Goal: Task Accomplishment & Management: Manage account settings

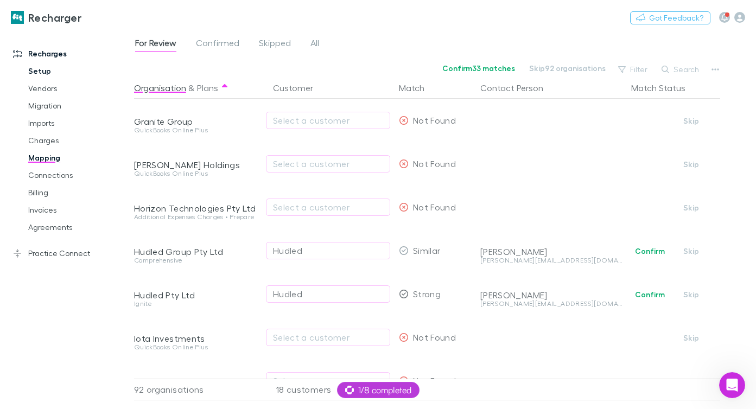
click at [28, 67] on link "Setup" at bounding box center [74, 70] width 114 height 17
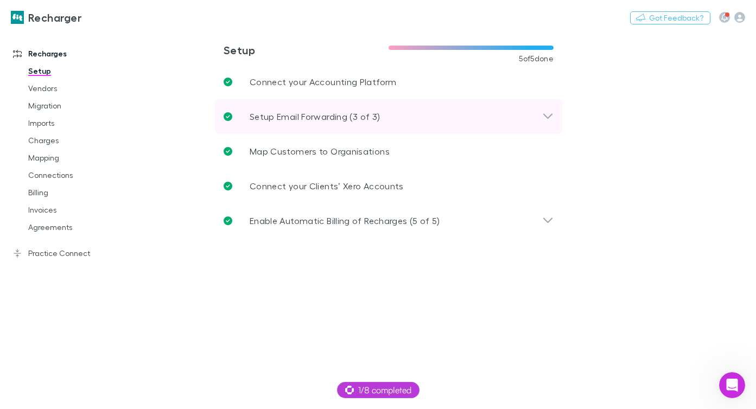
click at [291, 113] on p "Setup Email Forwarding (3 of 3)" at bounding box center [315, 116] width 130 height 13
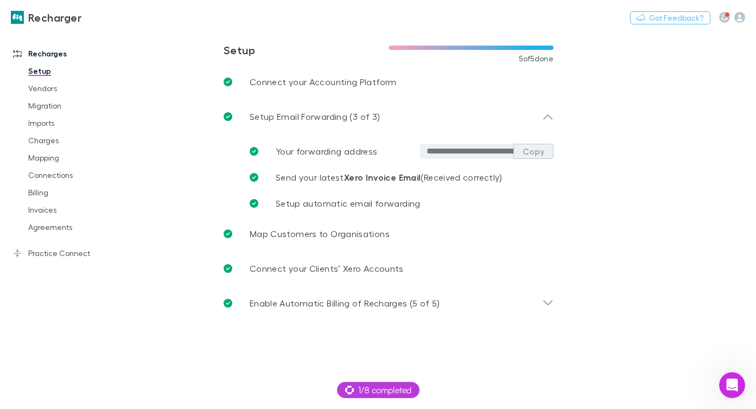
click at [542, 152] on button "Copy" at bounding box center [533, 151] width 40 height 15
click at [42, 122] on link "Imports" at bounding box center [74, 122] width 114 height 17
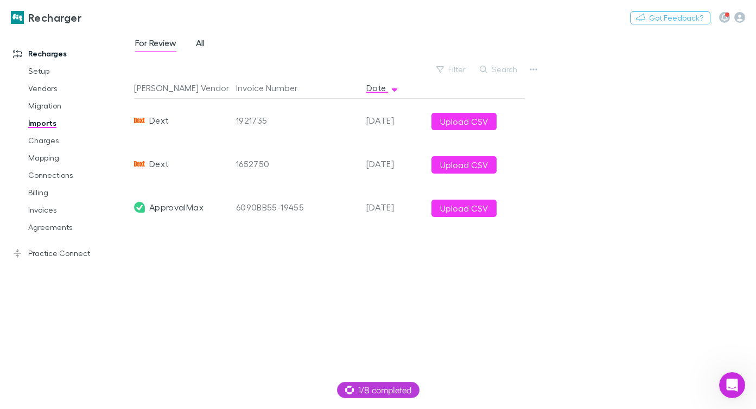
click at [197, 43] on span "All" at bounding box center [200, 44] width 9 height 14
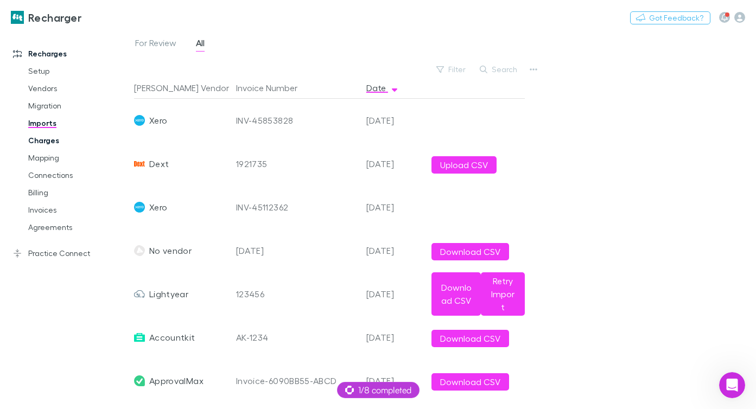
click at [55, 143] on link "Charges" at bounding box center [74, 140] width 114 height 17
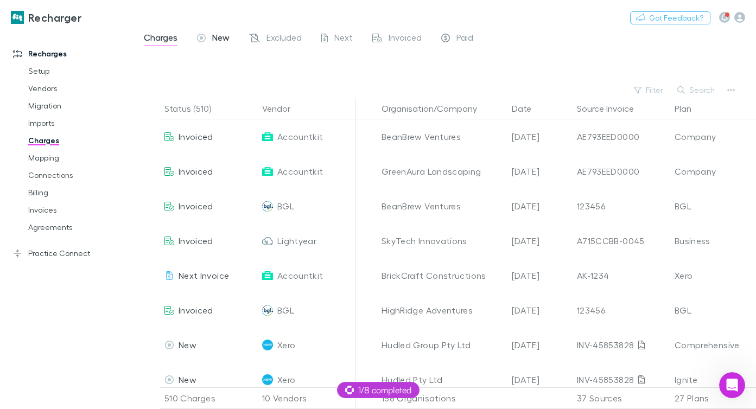
click at [227, 44] on span "New" at bounding box center [220, 39] width 17 height 14
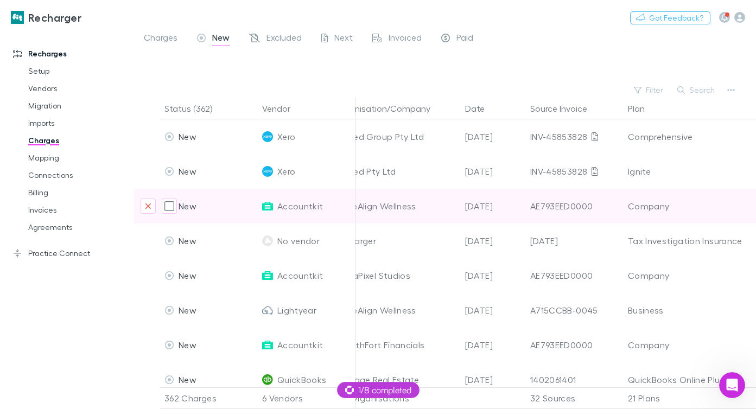
scroll to position [0, 8]
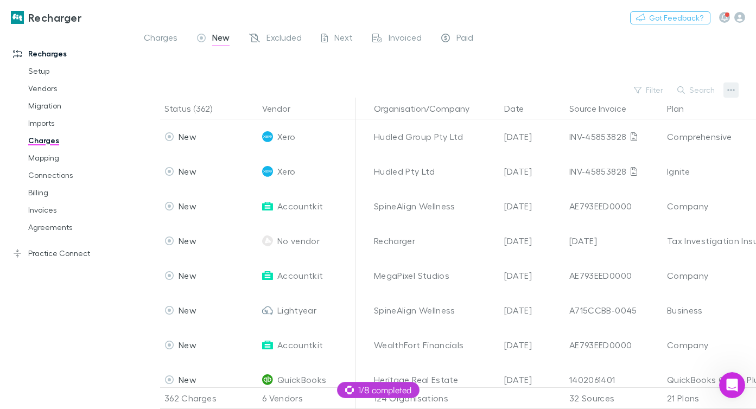
click at [604, 93] on icon "button" at bounding box center [731, 90] width 8 height 9
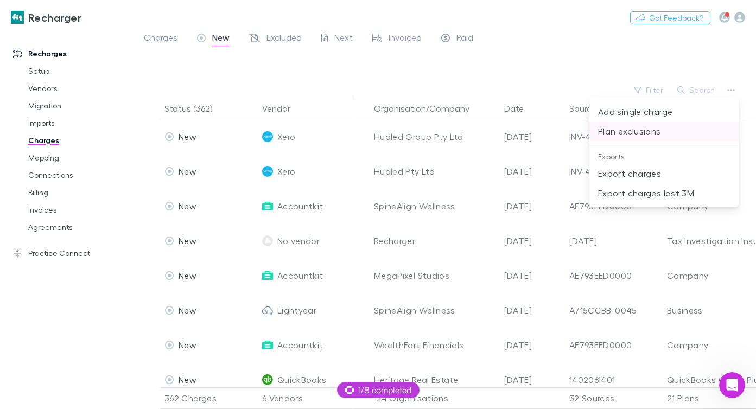
click at [604, 128] on p "Plan exclusions" at bounding box center [664, 131] width 132 height 13
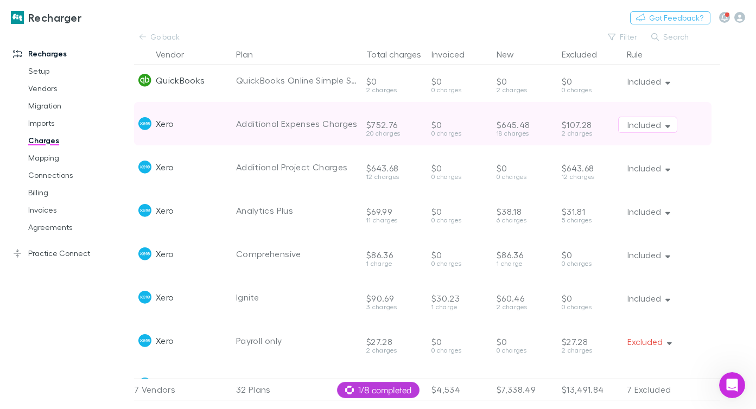
scroll to position [439, 0]
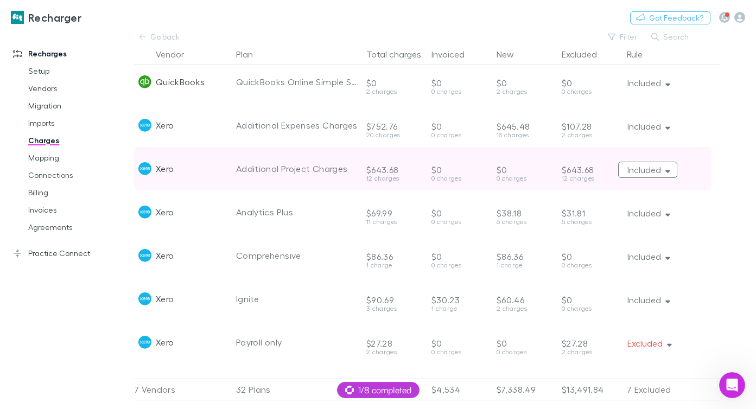
click at [604, 172] on button "Included" at bounding box center [647, 170] width 59 height 16
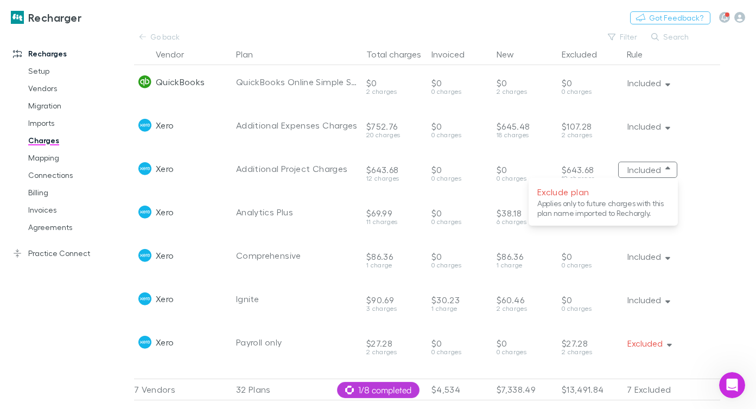
click at [604, 157] on div at bounding box center [378, 204] width 756 height 409
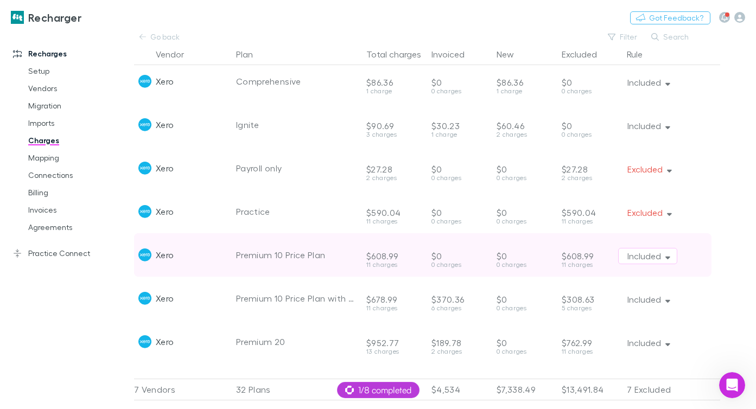
scroll to position [616, 0]
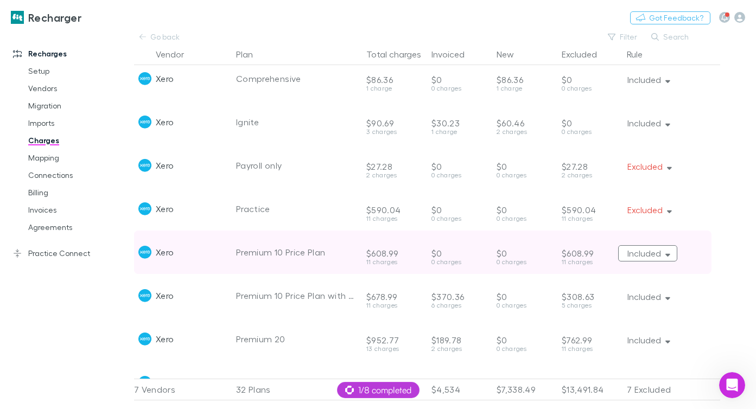
click at [604, 258] on button "Included" at bounding box center [647, 253] width 59 height 16
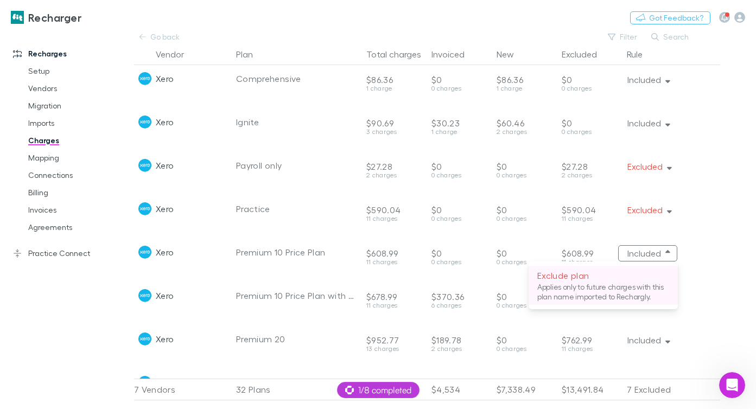
click at [604, 273] on p "Exclude plan" at bounding box center [603, 275] width 132 height 13
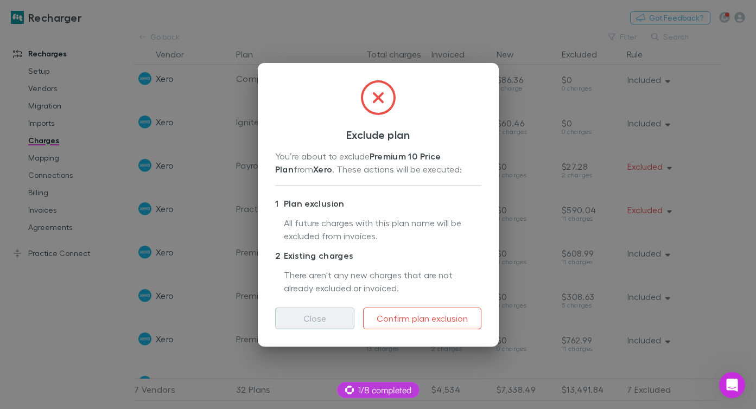
click at [316, 310] on button "Close" at bounding box center [314, 319] width 79 height 22
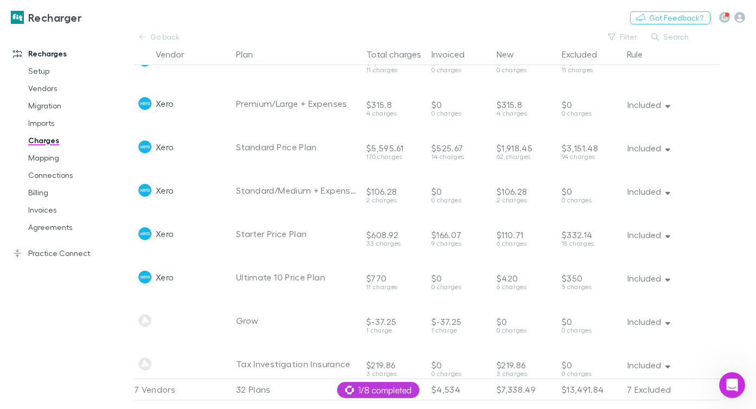
scroll to position [1084, 0]
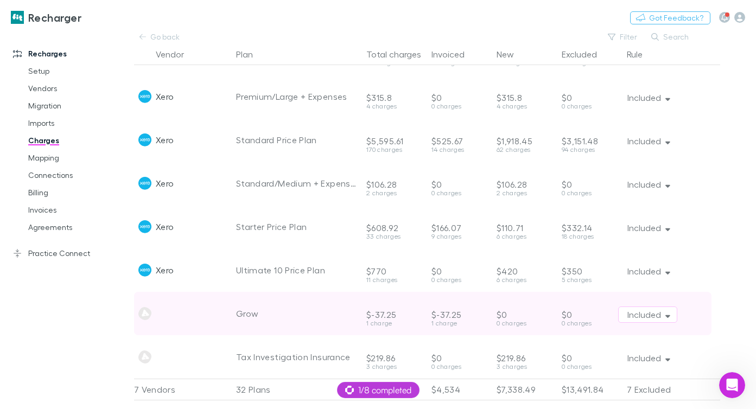
click at [604, 304] on div "Included" at bounding box center [669, 313] width 102 height 43
click at [604, 311] on icon "button" at bounding box center [667, 315] width 5 height 8
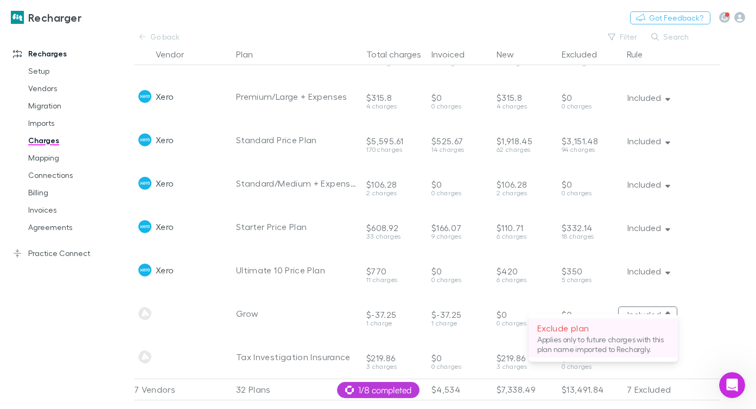
click at [604, 327] on p "Applies only to future charges with this plan name imported to Rechargly." at bounding box center [603, 345] width 132 height 20
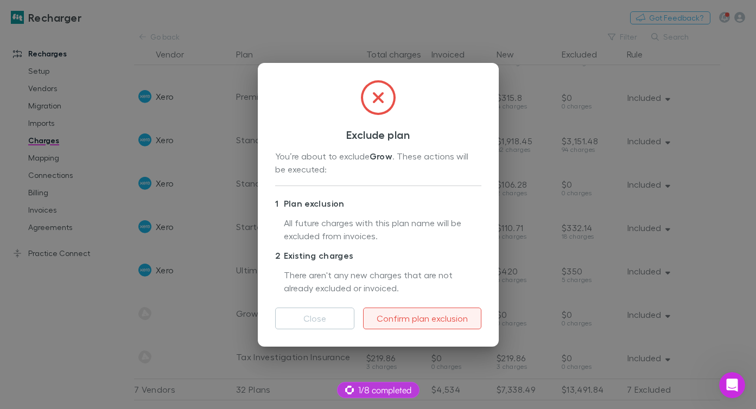
click at [445, 314] on button "Confirm plan exclusion" at bounding box center [422, 319] width 118 height 22
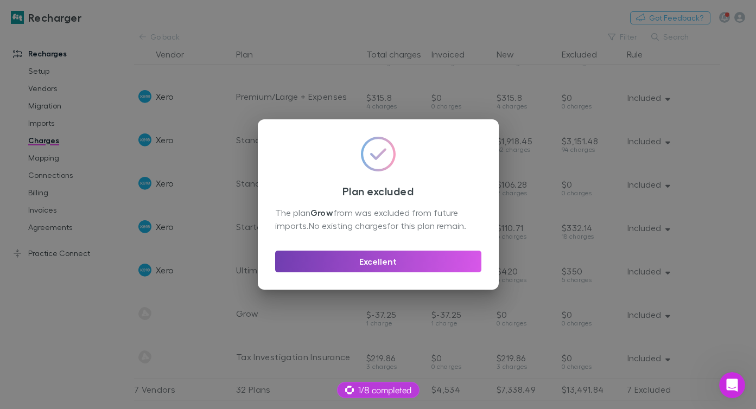
click at [418, 261] on button "Excellent" at bounding box center [378, 262] width 206 height 22
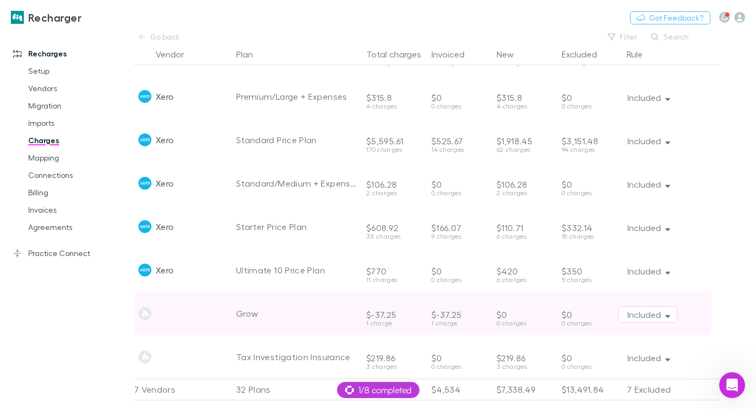
click at [604, 297] on div "Included" at bounding box center [669, 313] width 102 height 43
click at [604, 306] on button "Included" at bounding box center [647, 314] width 59 height 16
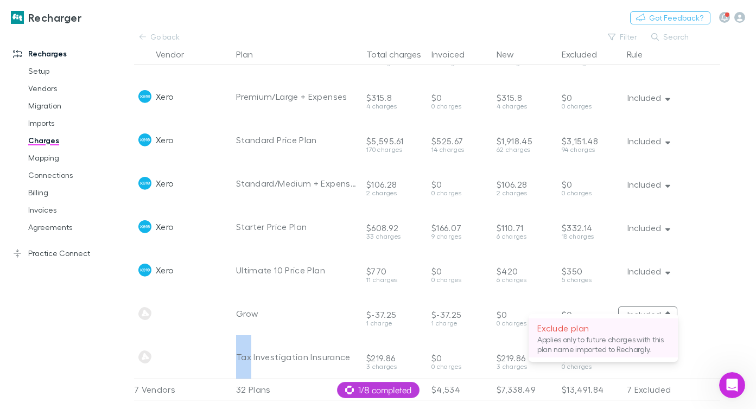
click at [604, 327] on p "Exclude plan" at bounding box center [603, 328] width 132 height 13
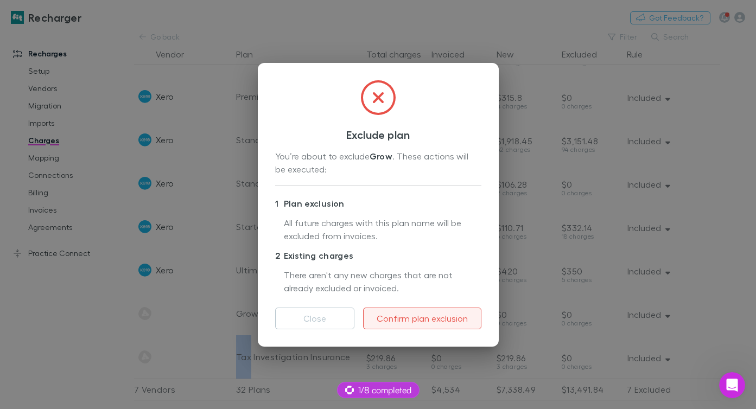
click at [443, 316] on button "Confirm plan exclusion" at bounding box center [422, 319] width 118 height 22
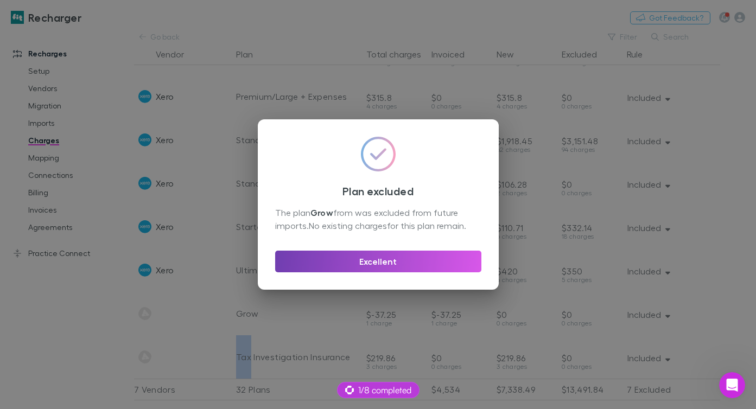
click at [425, 259] on button "Excellent" at bounding box center [378, 262] width 206 height 22
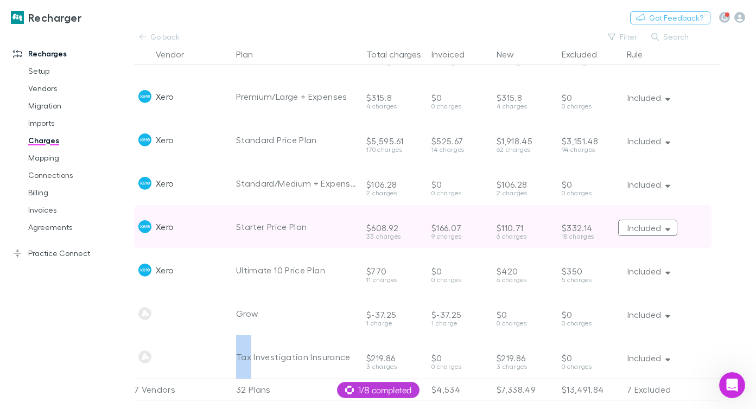
click at [604, 222] on button "Included" at bounding box center [647, 228] width 59 height 16
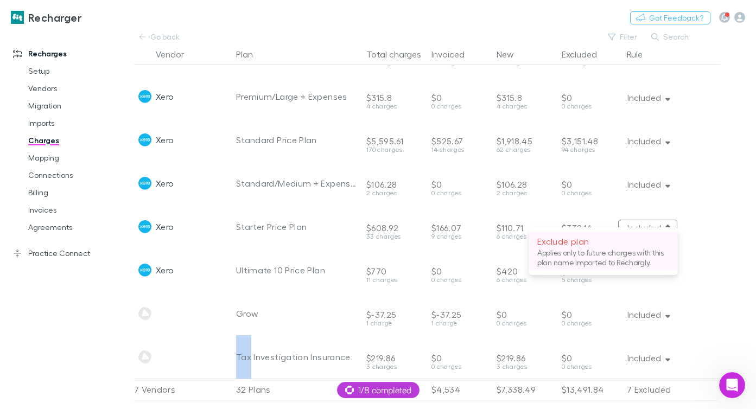
click at [604, 251] on p "Applies only to future charges with this plan name imported to Rechargly." at bounding box center [603, 258] width 132 height 20
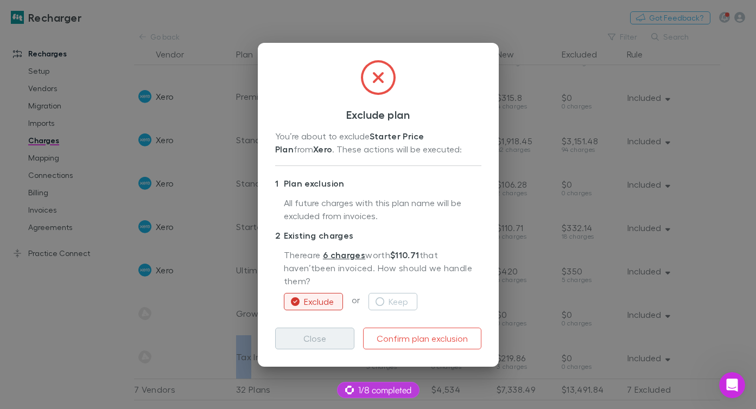
click at [331, 327] on button "Close" at bounding box center [314, 339] width 79 height 22
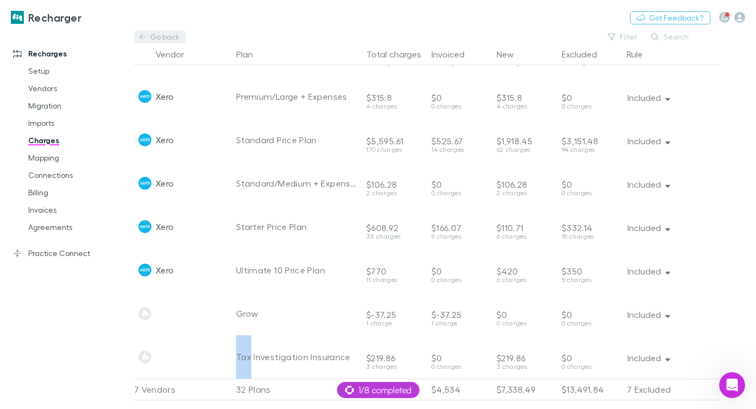
click at [180, 38] on link "Go back" at bounding box center [160, 36] width 52 height 13
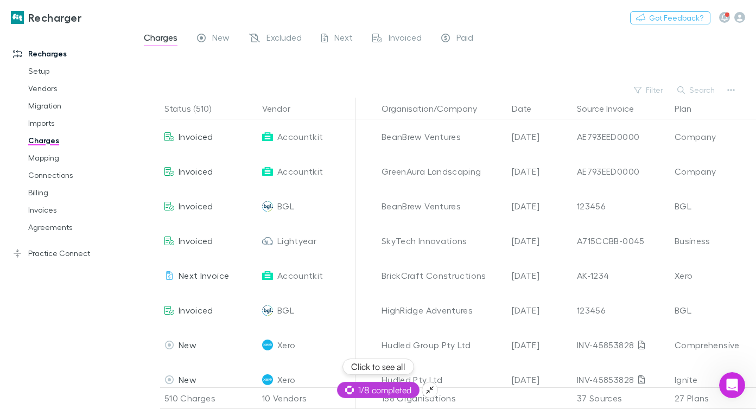
click at [388, 327] on span "1/8 completed" at bounding box center [378, 390] width 66 height 13
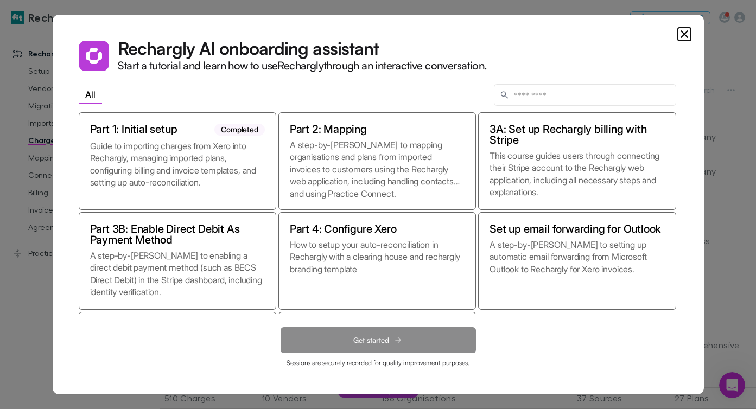
click at [604, 37] on icon "Close" at bounding box center [684, 34] width 13 height 13
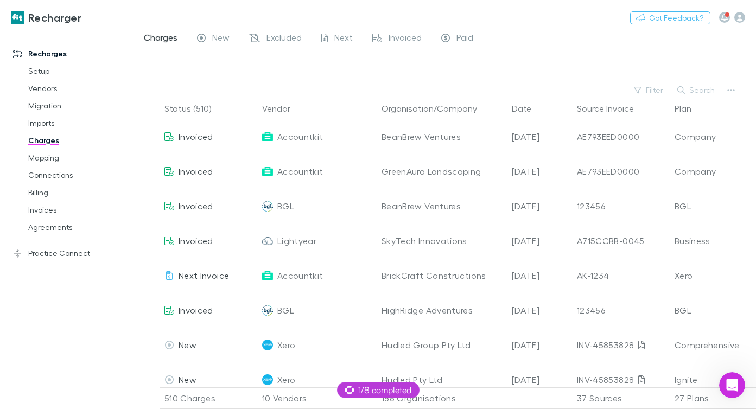
click at [210, 50] on div "Charges New Excluded Next Invoiced Paid" at bounding box center [445, 40] width 622 height 21
click at [210, 40] on div "New" at bounding box center [213, 39] width 33 height 14
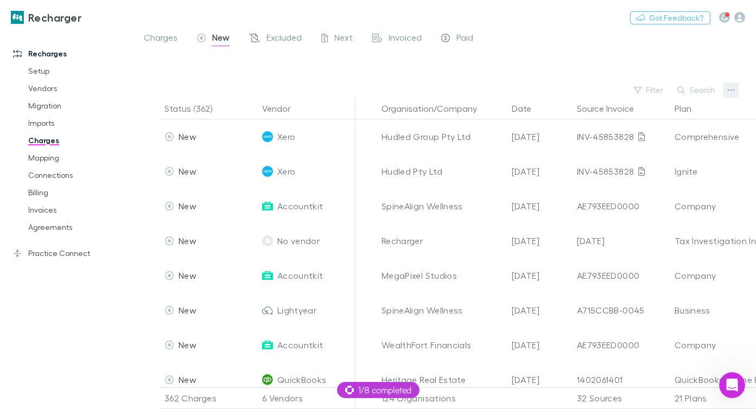
click at [604, 90] on icon "button" at bounding box center [731, 91] width 8 height 2
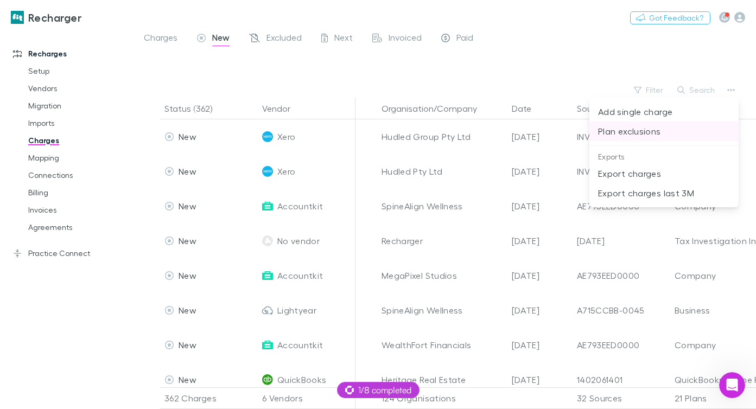
click at [604, 132] on p "Plan exclusions" at bounding box center [664, 131] width 132 height 13
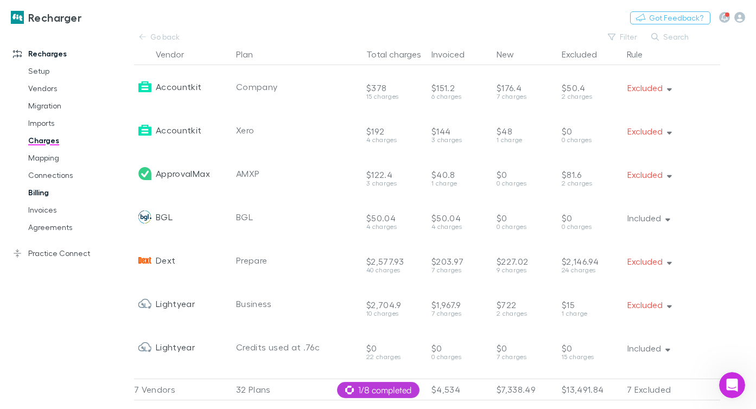
click at [49, 190] on link "Billing" at bounding box center [74, 192] width 114 height 17
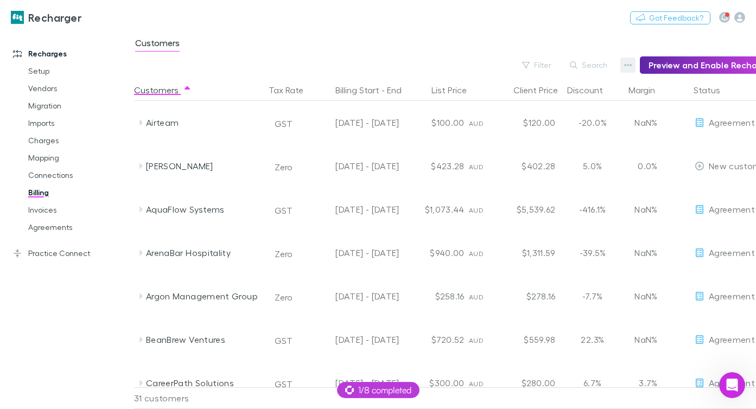
click at [604, 71] on button "button" at bounding box center [627, 64] width 15 height 15
click at [557, 103] on p "Discount Split" at bounding box center [566, 100] width 132 height 13
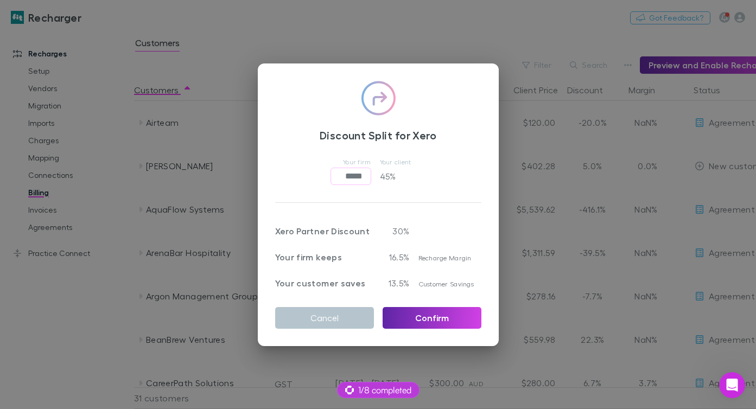
click at [329, 232] on p "Xero Partner Discount" at bounding box center [324, 231] width 99 height 13
copy p "Xero Partner Discount"
click at [319, 318] on button "Cancel" at bounding box center [324, 318] width 99 height 22
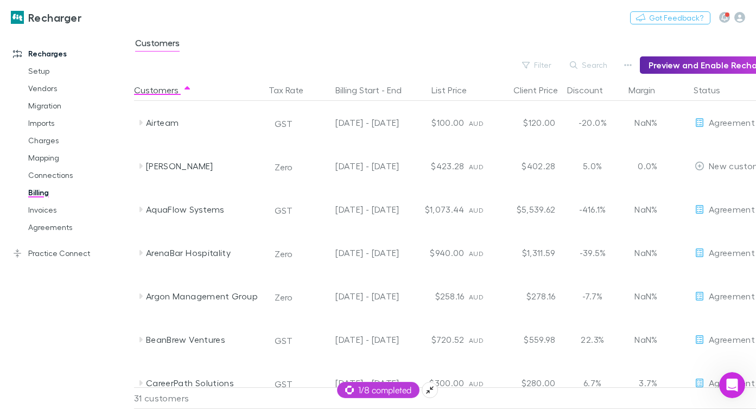
click at [370, 327] on span "1/8 completed" at bounding box center [378, 390] width 66 height 13
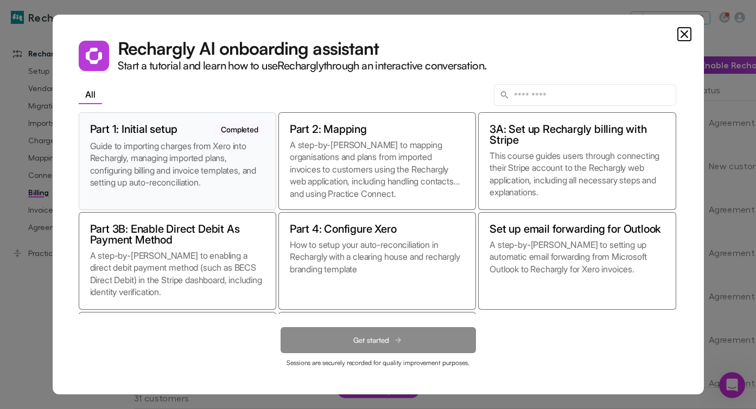
click at [207, 169] on p "Guide to importing charges from Xero into Rechargly, managing imported plans, c…" at bounding box center [177, 169] width 175 height 59
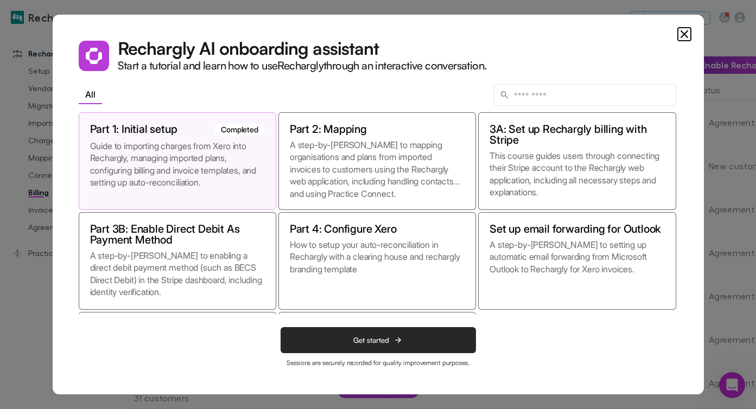
click at [367, 327] on button "Get started" at bounding box center [377, 340] width 195 height 26
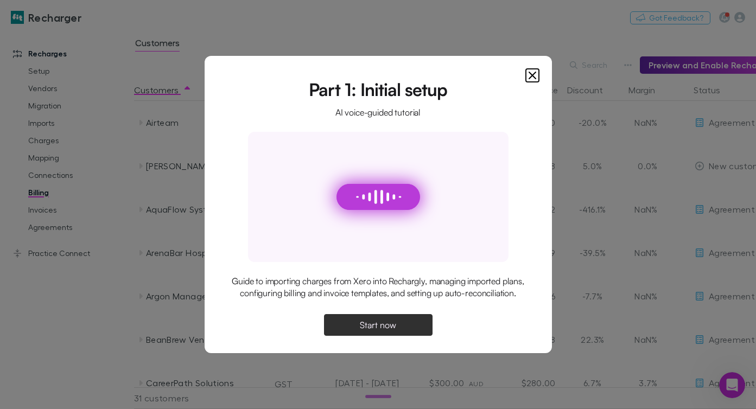
click at [384, 327] on span "Start now" at bounding box center [378, 325] width 36 height 9
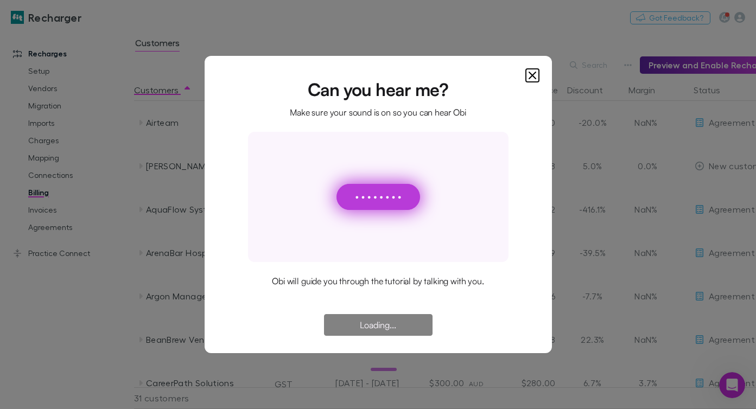
click at [222, 158] on div "Can you hear me? Make sure your sound is on so you can hear Obi Obi will guide …" at bounding box center [377, 204] width 347 height 297
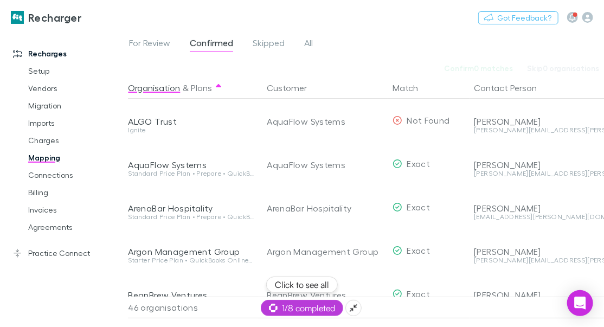
click at [295, 311] on span "1/8 completed" at bounding box center [302, 308] width 66 height 13
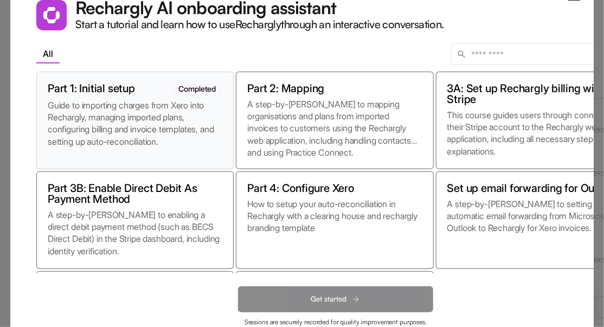
click at [164, 119] on p "Guide to importing charges from Xero into Rechargly, managing imported plans, c…" at bounding box center [135, 128] width 175 height 59
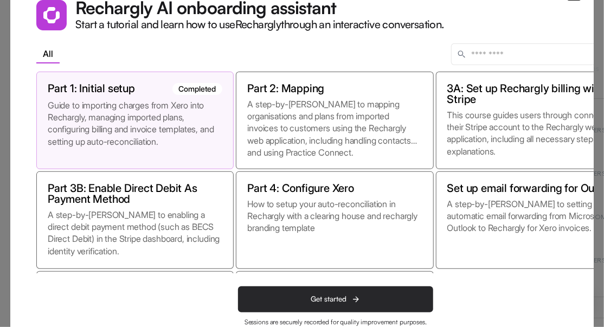
click at [347, 302] on span "Get started" at bounding box center [329, 299] width 36 height 9
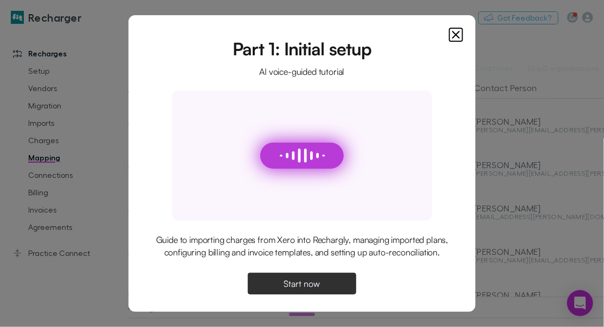
click at [324, 295] on button "Start now" at bounding box center [302, 284] width 108 height 22
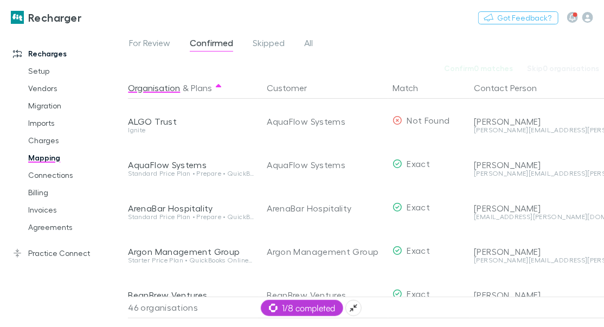
click at [291, 308] on span "1/8 completed" at bounding box center [302, 308] width 66 height 13
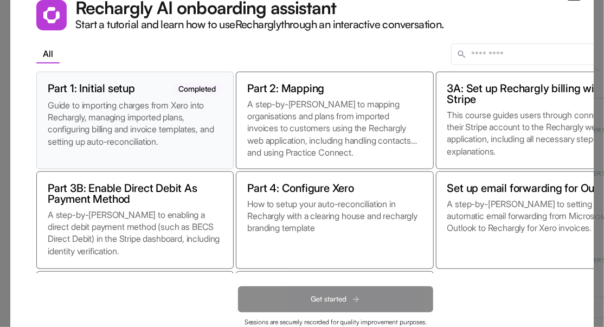
click at [156, 106] on p "Guide to importing charges from Xero into Rechargly, managing imported plans, c…" at bounding box center [135, 128] width 175 height 59
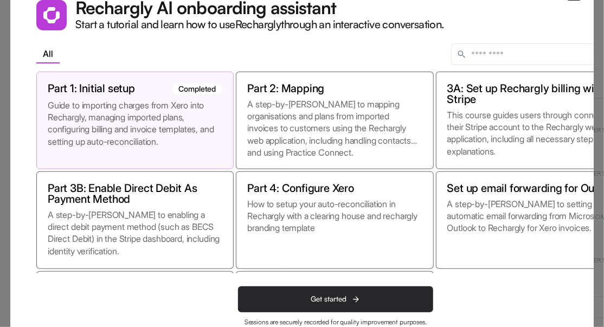
click at [319, 300] on span "Get started" at bounding box center [329, 299] width 36 height 9
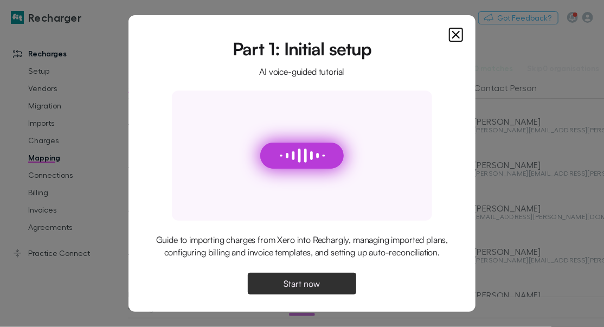
click at [309, 278] on div "Part 1: Initial setup AI voice-guided tutorial Guide to importing charges from …" at bounding box center [302, 167] width 295 height 253
click at [309, 284] on button "Start now" at bounding box center [302, 284] width 108 height 22
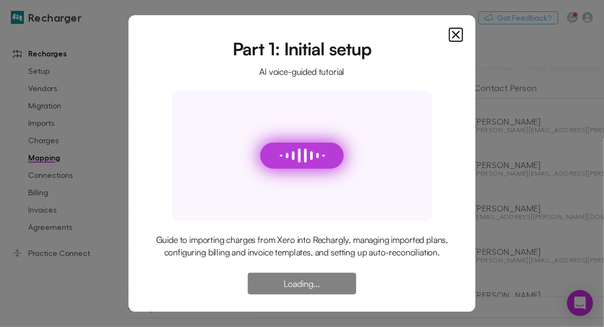
scroll to position [1, 0]
click at [452, 30] on icon "Close" at bounding box center [456, 34] width 13 height 13
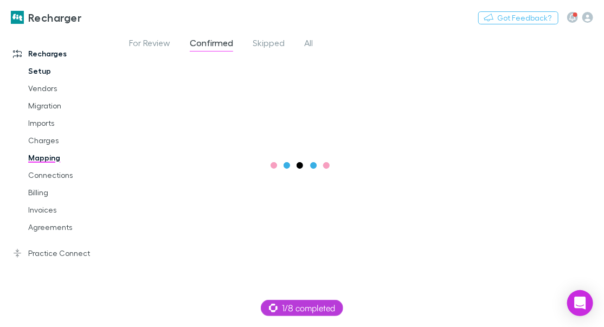
click at [37, 71] on link "Setup" at bounding box center [71, 70] width 108 height 17
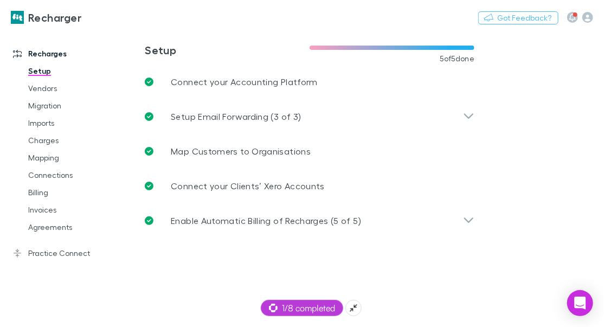
click at [298, 306] on span "1/8 completed" at bounding box center [302, 308] width 66 height 13
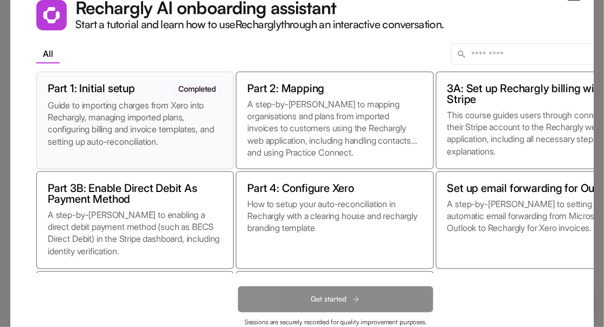
click at [185, 104] on p "Guide to importing charges from Xero into Rechargly, managing imported plans, c…" at bounding box center [135, 128] width 175 height 59
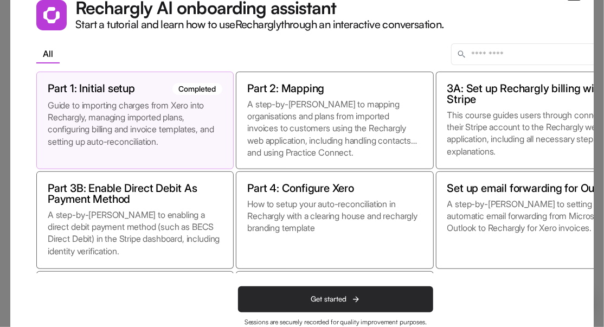
click at [358, 305] on button "Get started" at bounding box center [335, 299] width 195 height 26
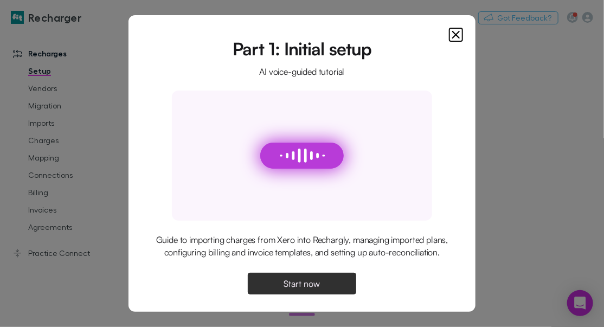
click at [328, 295] on button "Start now" at bounding box center [302, 284] width 108 height 22
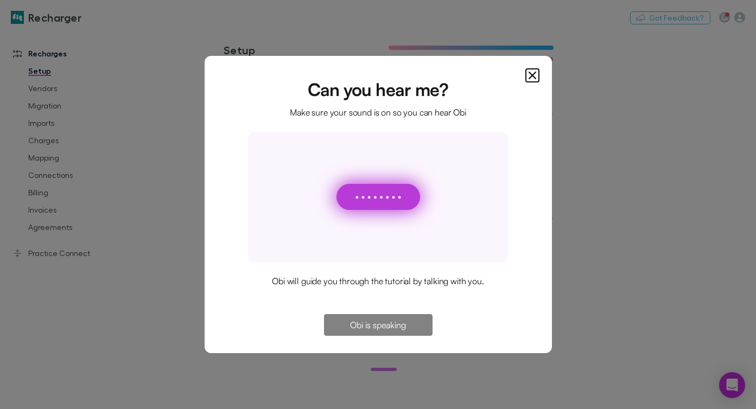
click at [347, 226] on div at bounding box center [378, 197] width 260 height 130
click at [381, 323] on span "Continue" at bounding box center [378, 325] width 35 height 9
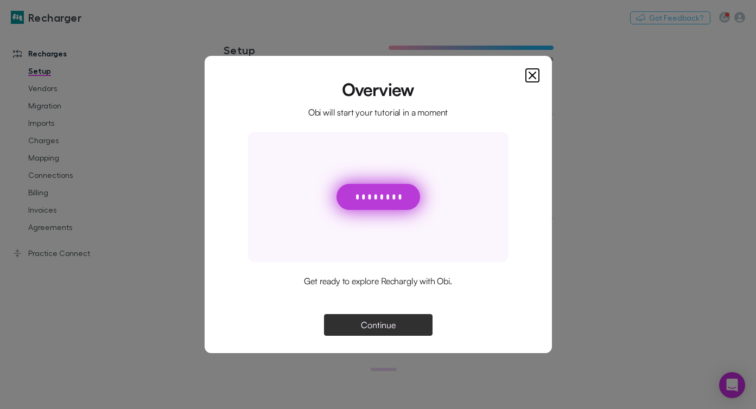
click at [353, 327] on button "Continue" at bounding box center [378, 325] width 108 height 22
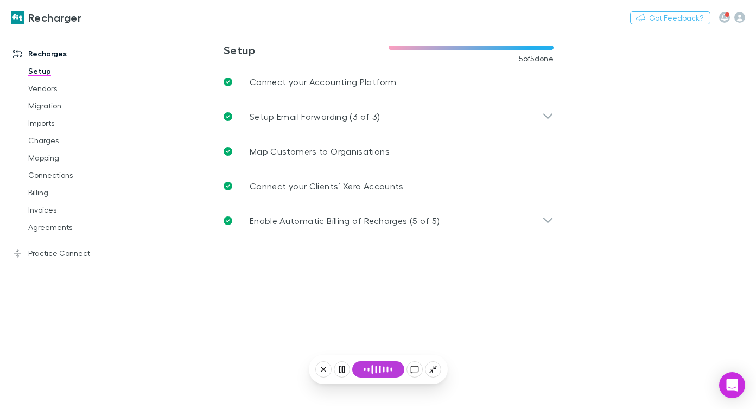
click at [325, 327] on icon at bounding box center [323, 369] width 9 height 9
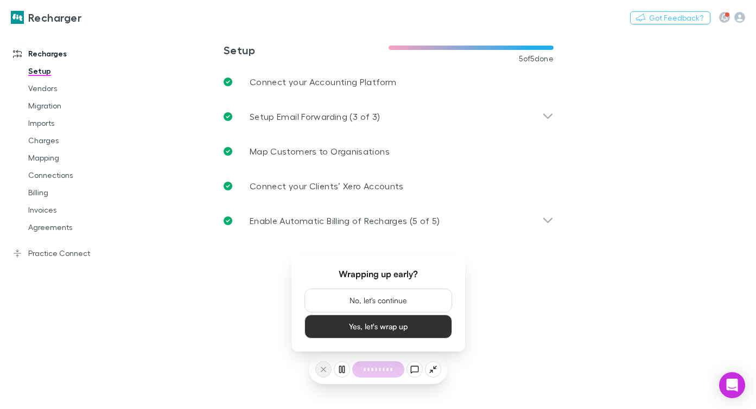
click at [325, 327] on button "Yes, let's wrap up" at bounding box center [378, 327] width 148 height 24
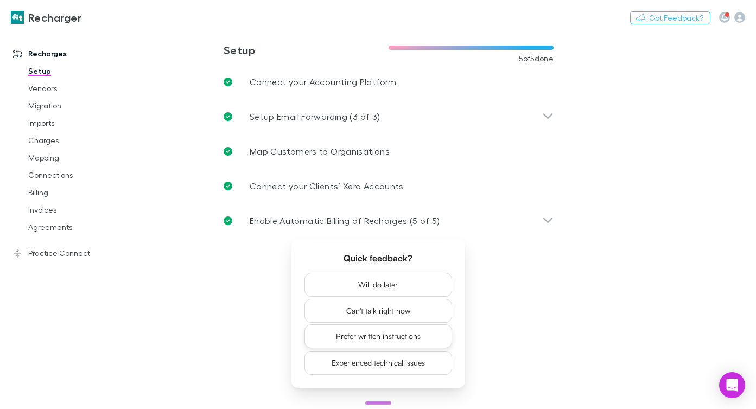
click at [334, 327] on button "Prefer written instructions" at bounding box center [378, 336] width 148 height 24
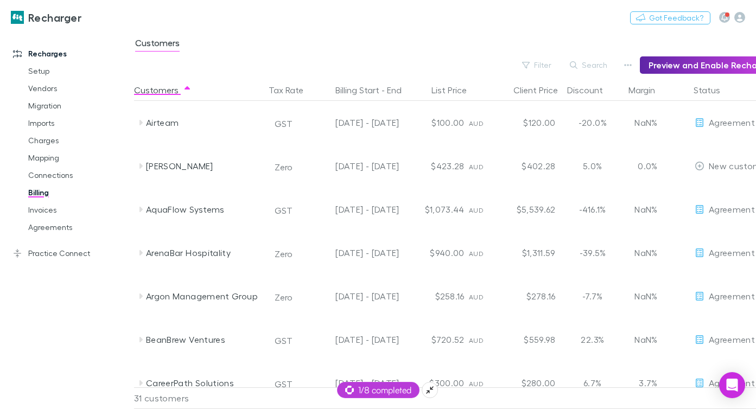
click at [379, 391] on span "1/8 completed" at bounding box center [378, 390] width 66 height 13
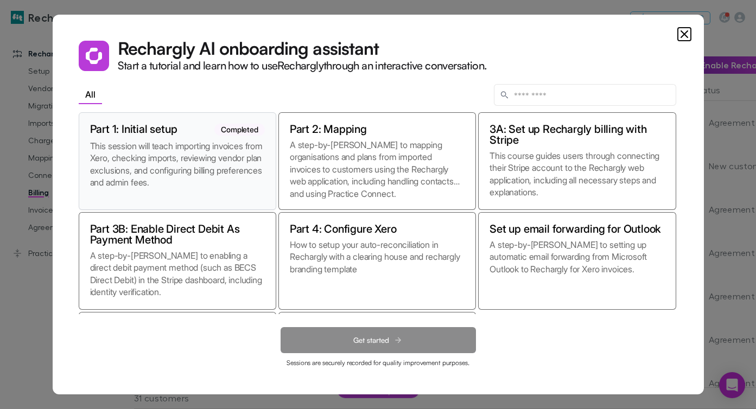
click at [182, 181] on p "This session will teach importing invoices from Xero, checking imports, reviewi…" at bounding box center [177, 169] width 175 height 59
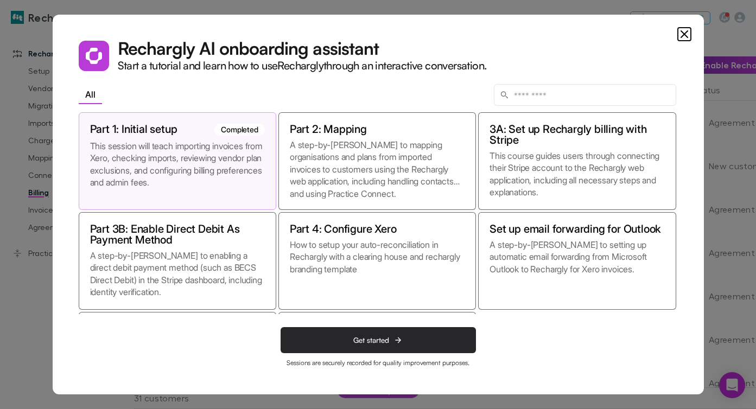
click at [374, 338] on span "Get started" at bounding box center [371, 340] width 36 height 9
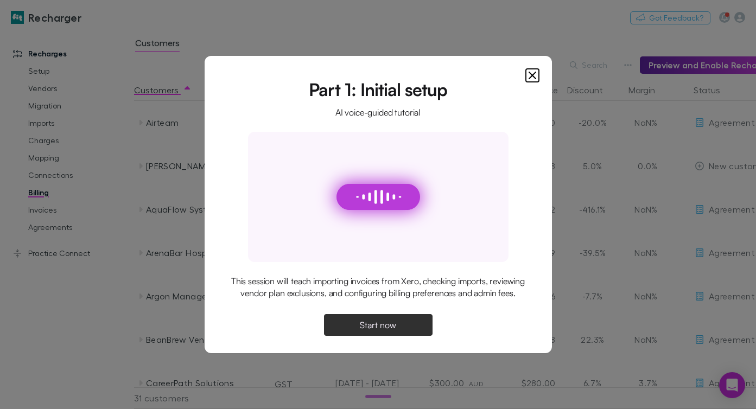
click at [386, 336] on button "Start now" at bounding box center [378, 325] width 108 height 22
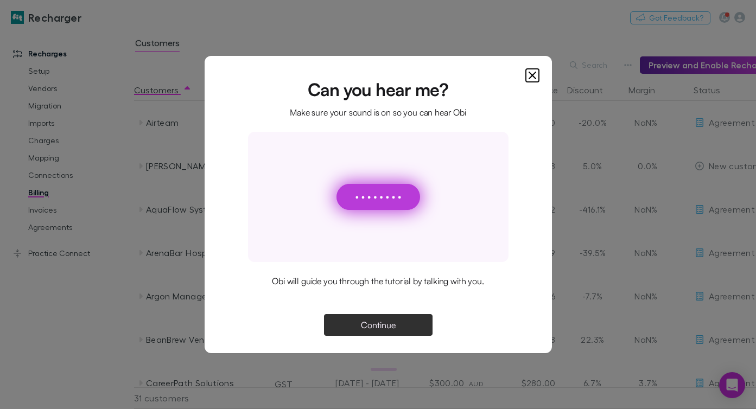
click at [391, 317] on button "Continue" at bounding box center [378, 325] width 108 height 22
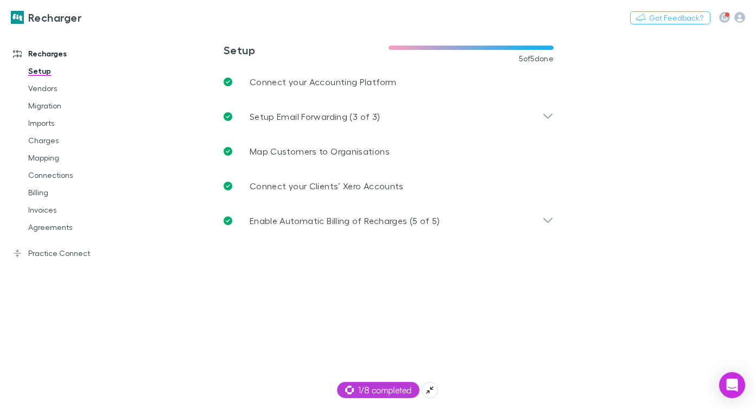
click at [360, 397] on div "1/8 completed" at bounding box center [378, 390] width 82 height 16
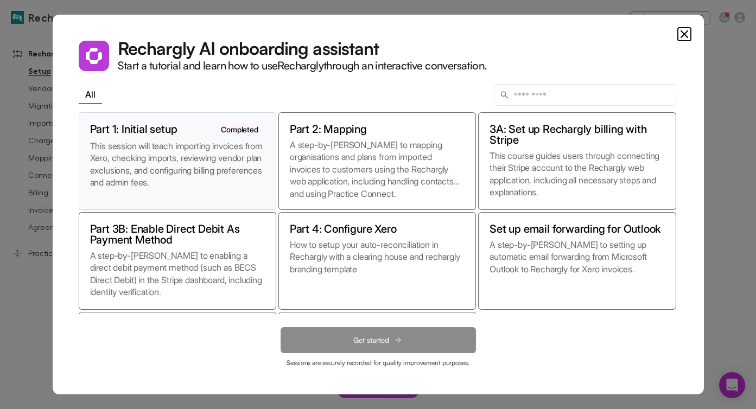
click at [205, 156] on p "This session will teach importing invoices from Xero, checking imports, reviewi…" at bounding box center [177, 169] width 175 height 59
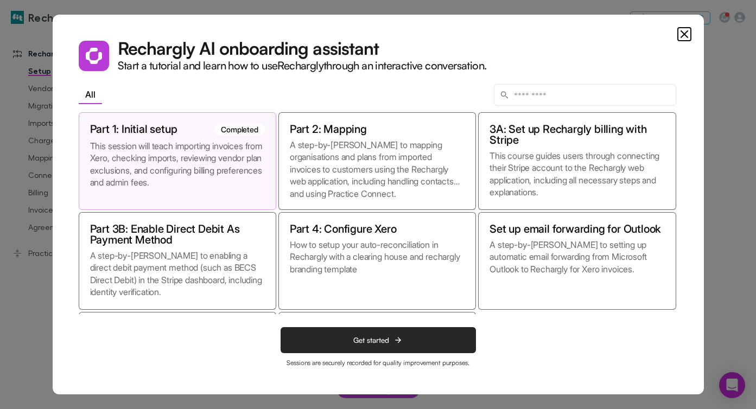
click at [366, 334] on button "Get started" at bounding box center [377, 340] width 195 height 26
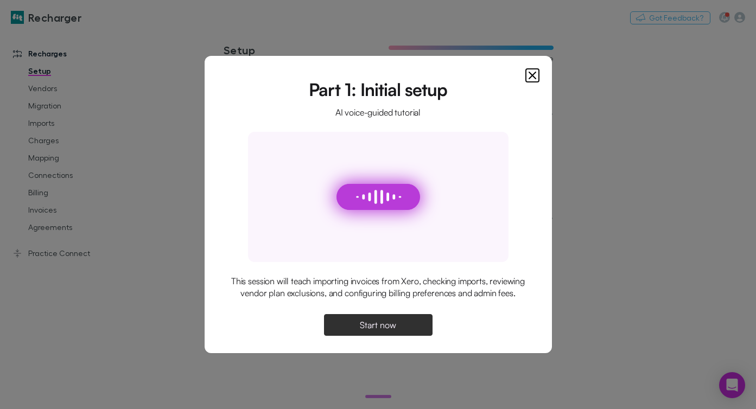
click at [366, 329] on span "Start now" at bounding box center [378, 325] width 36 height 9
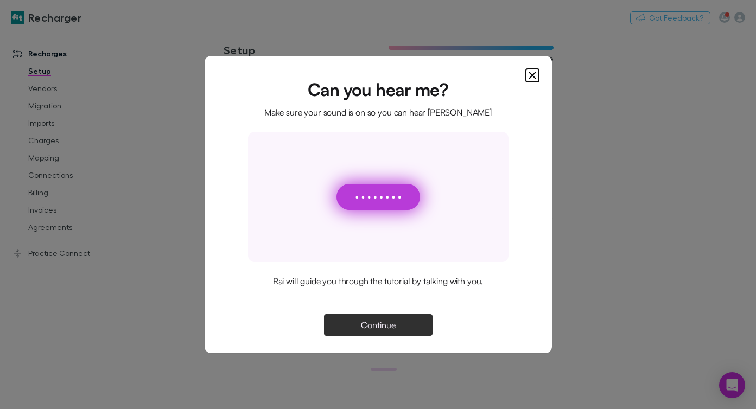
click at [367, 325] on span "Continue" at bounding box center [378, 325] width 35 height 9
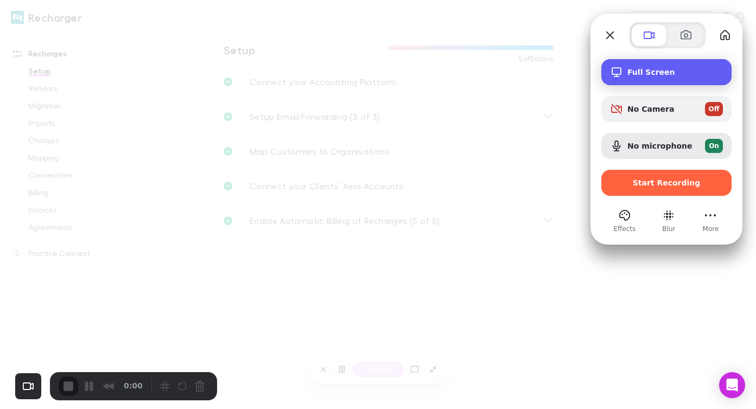
click at [623, 72] on div "Recording options" at bounding box center [618, 72] width 17 height 13
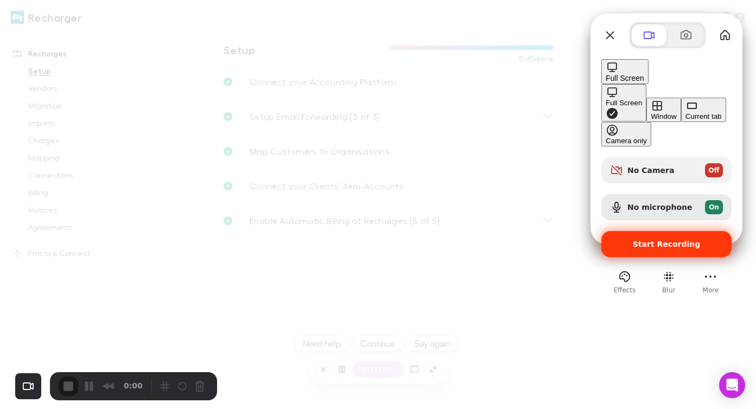
click at [659, 231] on div "Start Recording" at bounding box center [666, 244] width 130 height 26
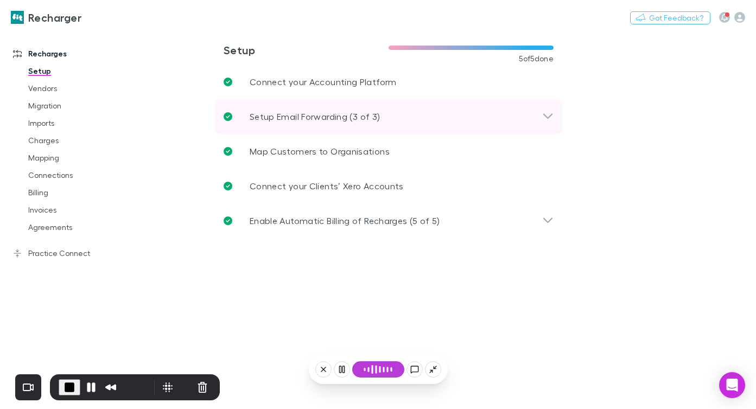
click at [387, 111] on div "Setup Email Forwarding (3 of 3)" at bounding box center [382, 116] width 318 height 13
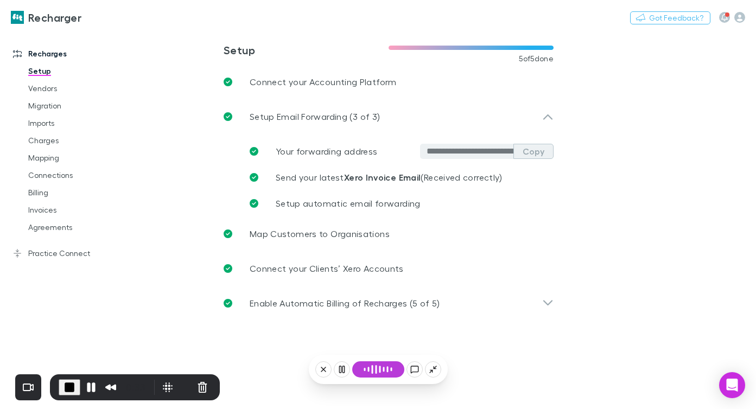
click at [527, 155] on button "Copy" at bounding box center [533, 151] width 40 height 15
click at [234, 40] on main "**********" at bounding box center [445, 219] width 622 height 379
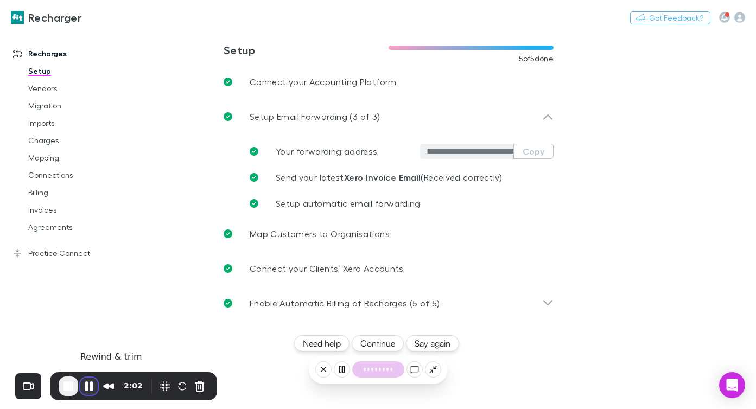
click at [95, 381] on button "Pause Recording" at bounding box center [88, 386] width 17 height 17
click at [89, 387] on span "Play Recording" at bounding box center [87, 386] width 13 height 13
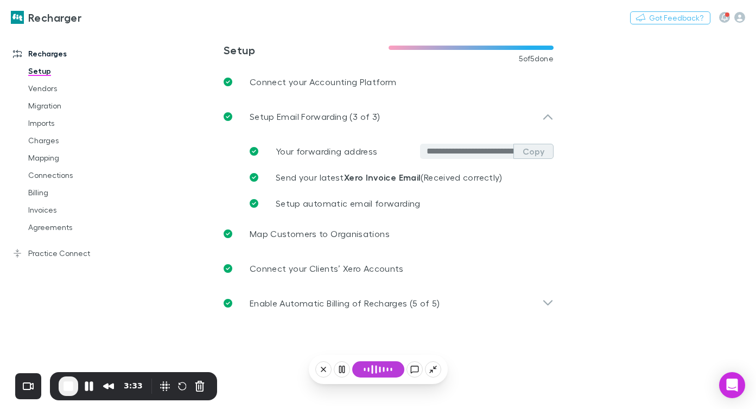
click at [529, 153] on button "Copy" at bounding box center [533, 151] width 40 height 15
click at [529, 153] on button "Copied" at bounding box center [524, 151] width 58 height 15
click at [61, 122] on link "Imports" at bounding box center [74, 122] width 114 height 17
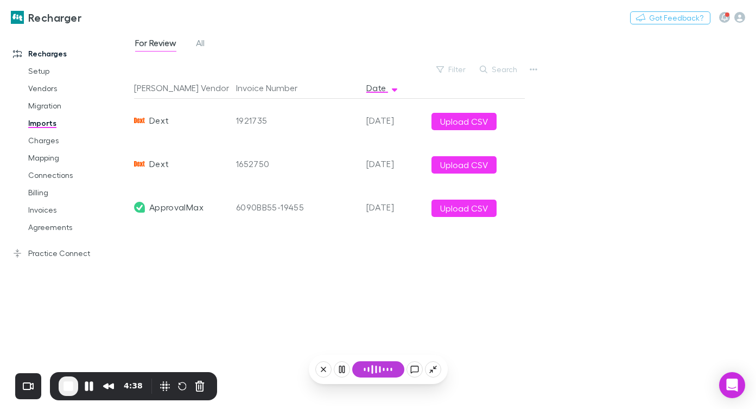
click at [210, 41] on div "For Review All" at bounding box center [174, 44] width 80 height 17
click at [202, 43] on span "All" at bounding box center [200, 44] width 9 height 14
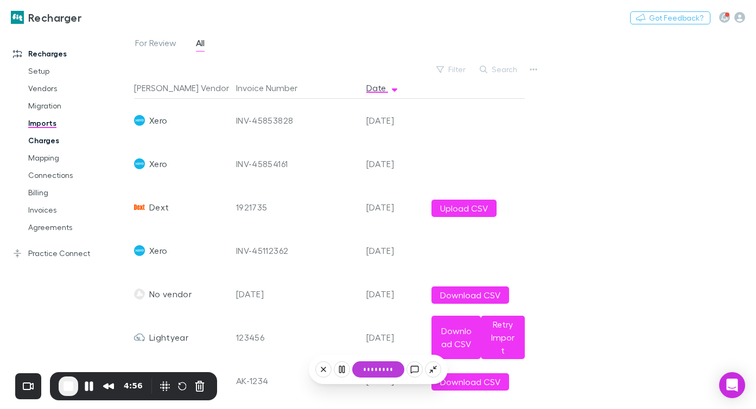
click at [50, 142] on link "Charges" at bounding box center [74, 140] width 114 height 17
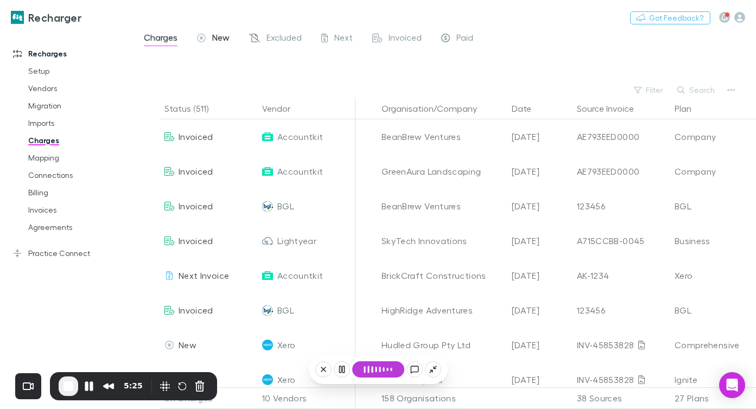
click at [218, 40] on span "New" at bounding box center [220, 39] width 17 height 14
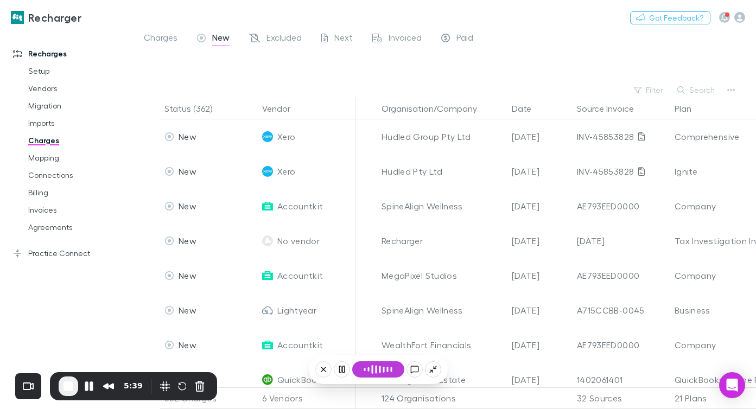
click at [322, 61] on div at bounding box center [455, 66] width 602 height 31
click at [727, 89] on icon "button" at bounding box center [731, 90] width 8 height 9
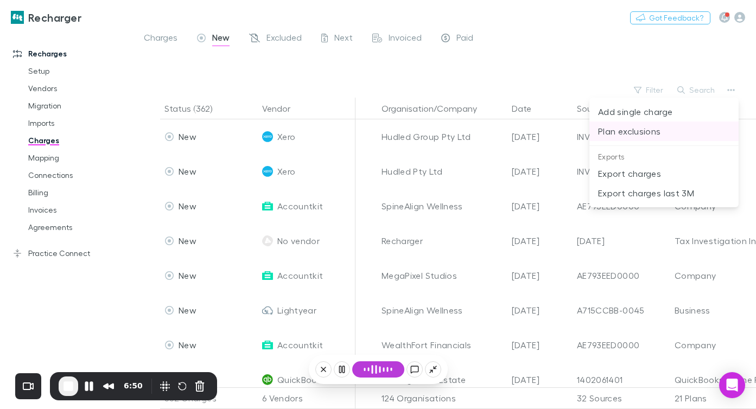
click at [650, 127] on p "Plan exclusions" at bounding box center [664, 131] width 132 height 13
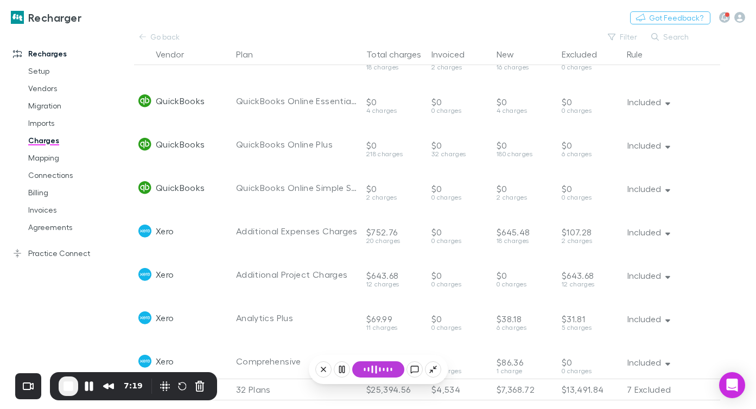
scroll to position [360, 0]
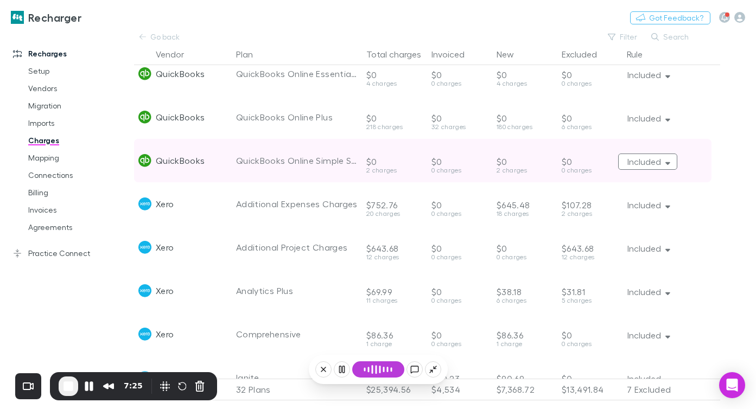
click at [651, 162] on button "Included" at bounding box center [647, 162] width 59 height 16
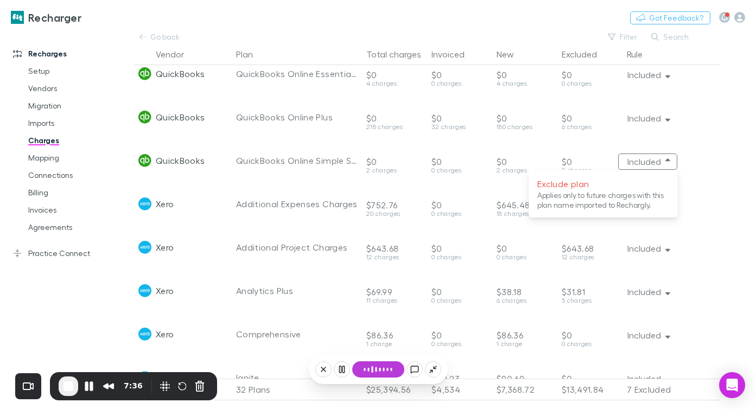
click at [689, 143] on div at bounding box center [378, 204] width 756 height 409
click at [41, 190] on link "Billing" at bounding box center [74, 192] width 114 height 17
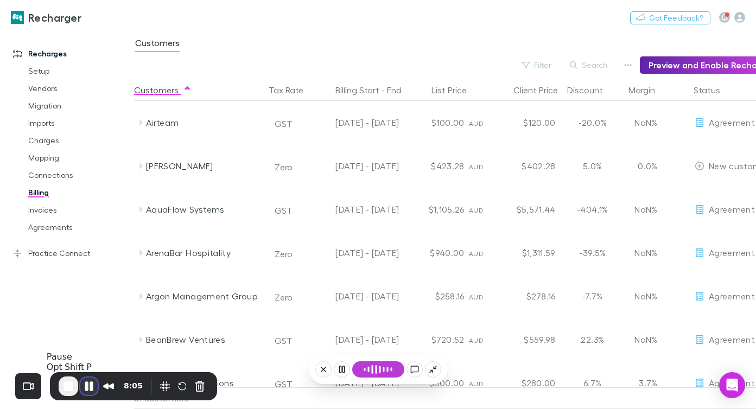
click at [84, 386] on button "Pause Recording" at bounding box center [88, 386] width 17 height 17
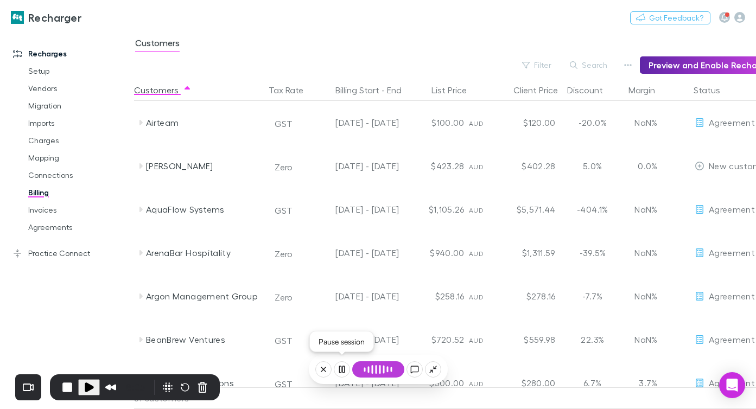
click at [341, 370] on icon at bounding box center [341, 369] width 9 height 9
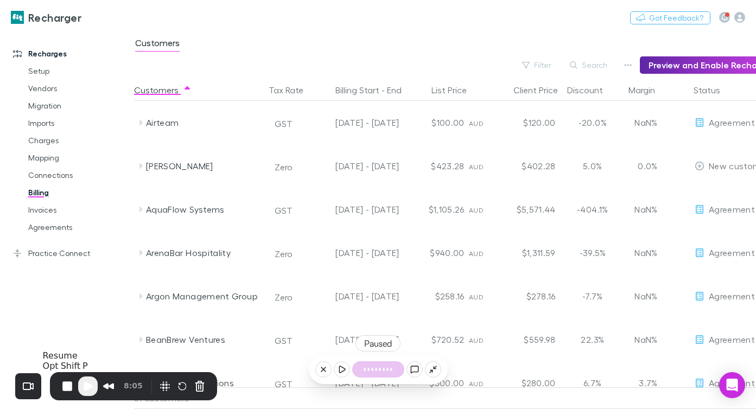
click at [90, 387] on span "Play Recording" at bounding box center [87, 386] width 13 height 13
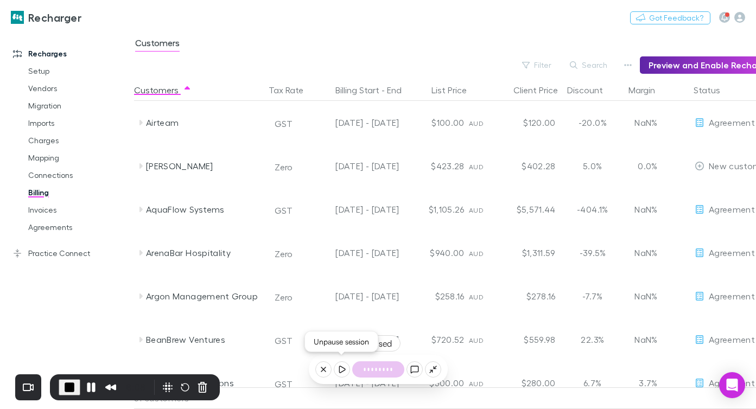
click at [339, 368] on icon at bounding box center [341, 369] width 9 height 9
click at [629, 65] on icon "button" at bounding box center [628, 65] width 8 height 2
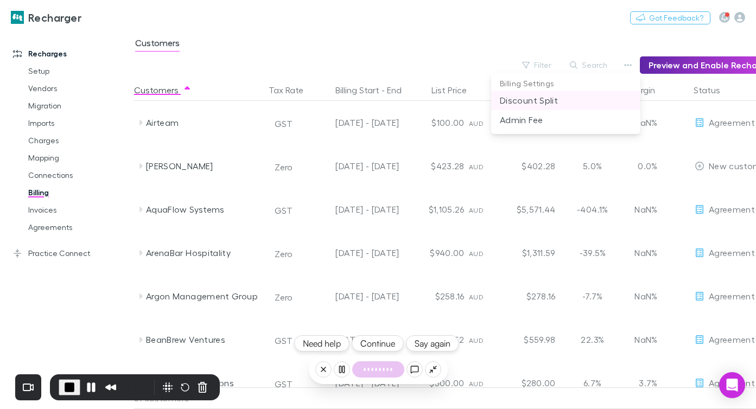
click at [548, 99] on p "Discount Split" at bounding box center [566, 100] width 132 height 13
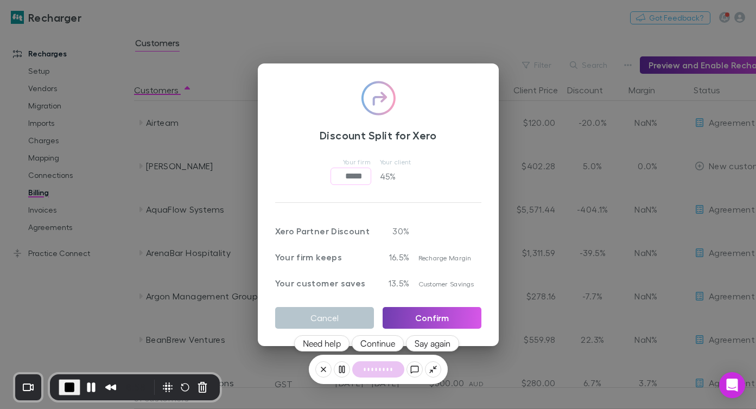
click at [455, 315] on button "Confirm" at bounding box center [431, 318] width 99 height 22
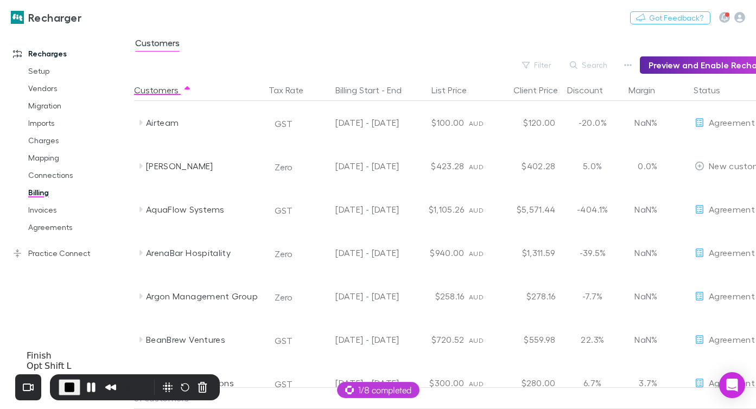
click at [66, 389] on span "End Recording" at bounding box center [69, 387] width 13 height 13
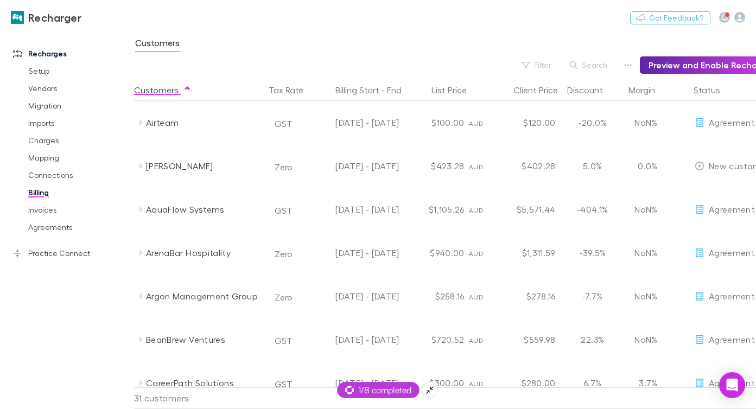
click at [375, 384] on span "1/8 completed" at bounding box center [378, 390] width 66 height 13
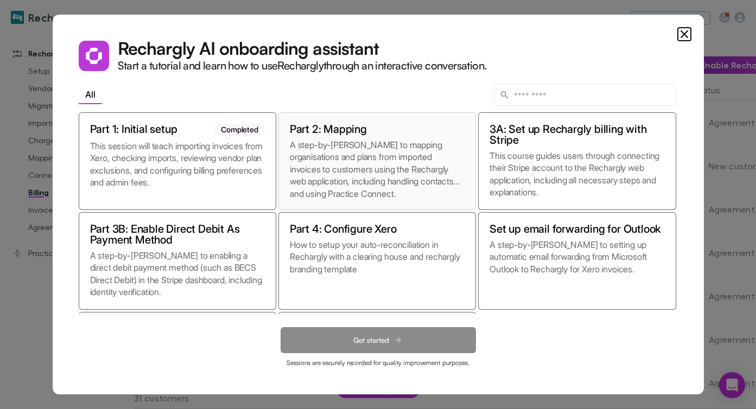
click at [325, 171] on p "A step-by-[PERSON_NAME] to mapping organisations and plans from imported invoic…" at bounding box center [377, 169] width 175 height 60
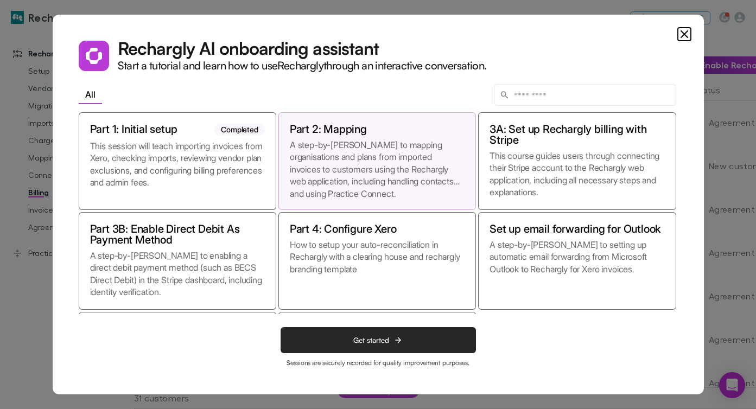
click at [368, 334] on button "Get started" at bounding box center [377, 340] width 195 height 26
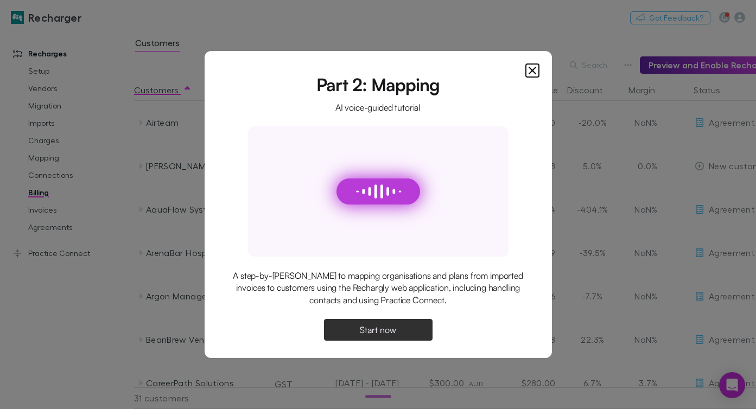
click at [364, 328] on span "Start now" at bounding box center [378, 329] width 36 height 9
click at [529, 71] on icon "Close" at bounding box center [532, 70] width 13 height 13
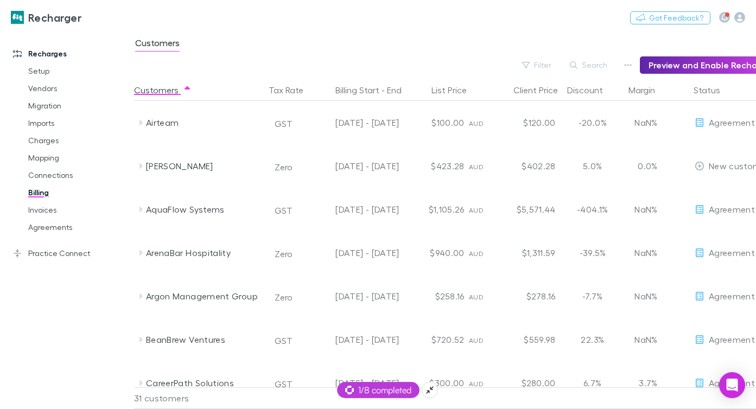
click at [380, 387] on span "1/8 completed" at bounding box center [378, 390] width 66 height 13
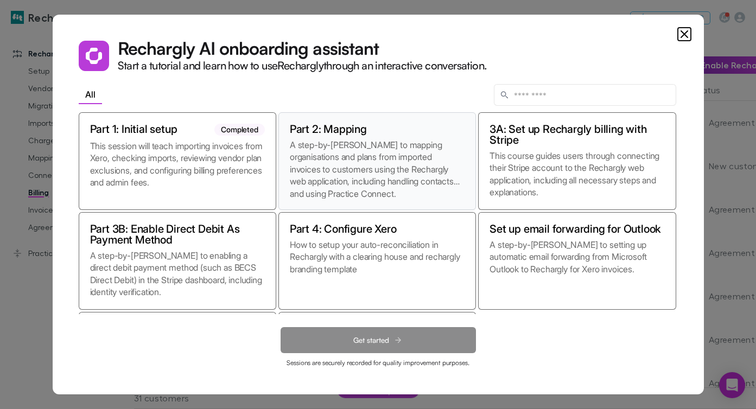
click at [340, 181] on p "A step-by-[PERSON_NAME] to mapping organisations and plans from imported invoic…" at bounding box center [377, 169] width 175 height 60
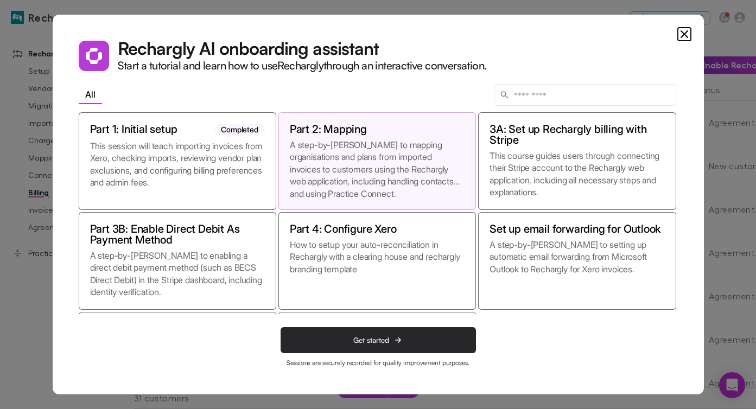
click at [378, 336] on span "Get started" at bounding box center [371, 340] width 36 height 9
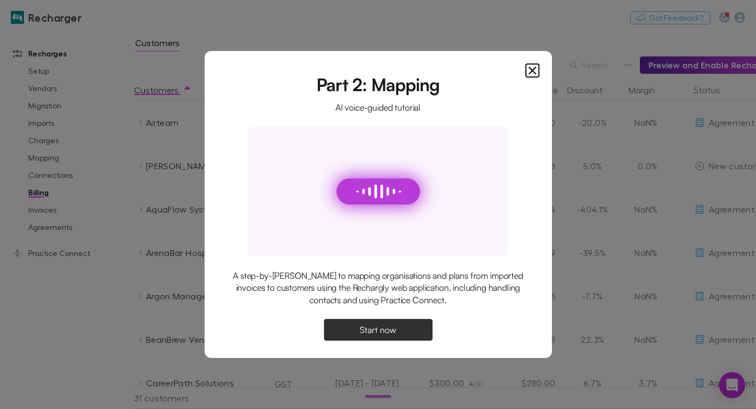
click at [362, 325] on span "Start now" at bounding box center [378, 329] width 36 height 9
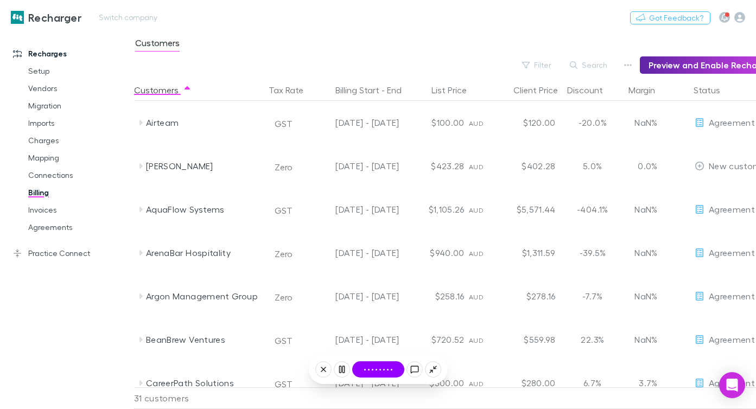
click at [434, 18] on div "Recharger Switch company Nothing Got Feedback?" at bounding box center [378, 17] width 756 height 35
click at [323, 372] on icon at bounding box center [323, 369] width 9 height 9
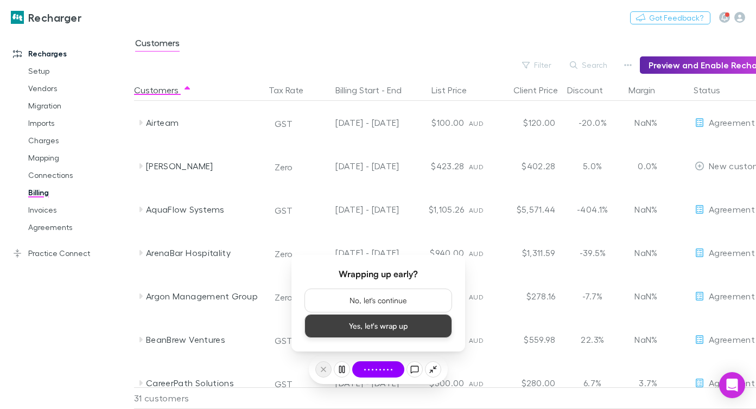
click at [365, 324] on button "Yes, let's wrap up" at bounding box center [378, 326] width 148 height 24
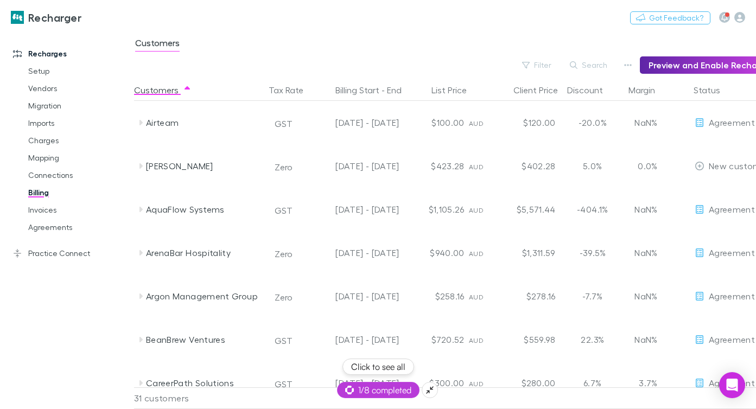
click at [374, 389] on span "1/8 completed" at bounding box center [378, 390] width 66 height 13
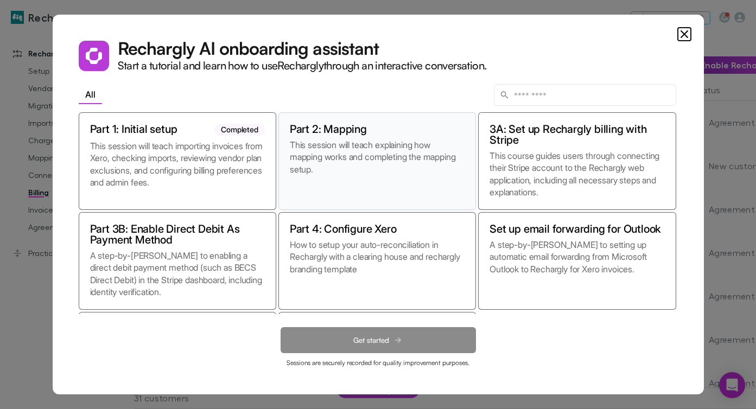
click at [398, 179] on p "This session will teach explaining how mapping works and completing the mapping…" at bounding box center [377, 169] width 175 height 60
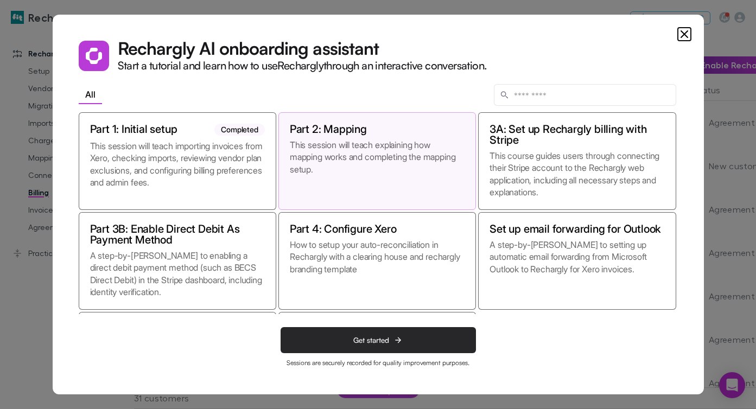
click at [383, 343] on span "Get started" at bounding box center [371, 340] width 36 height 9
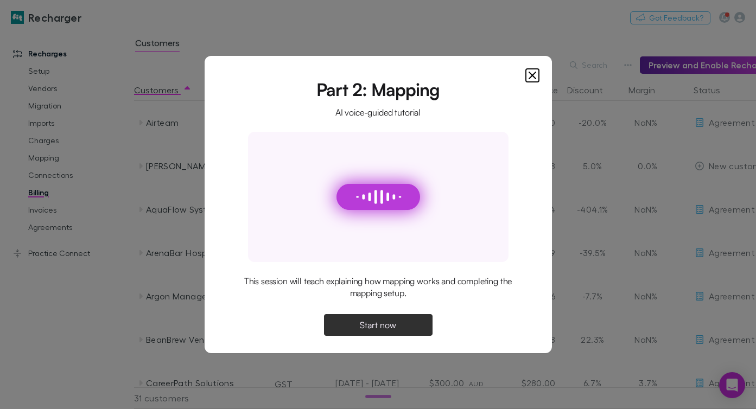
click at [363, 318] on button "Start now" at bounding box center [378, 325] width 108 height 22
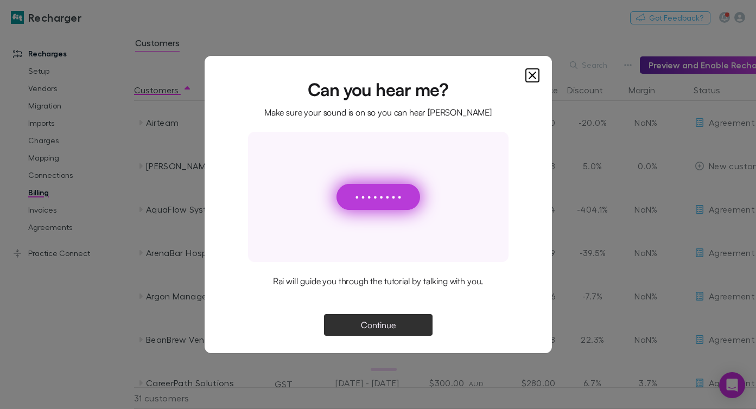
click at [403, 320] on button "Continue" at bounding box center [378, 325] width 108 height 22
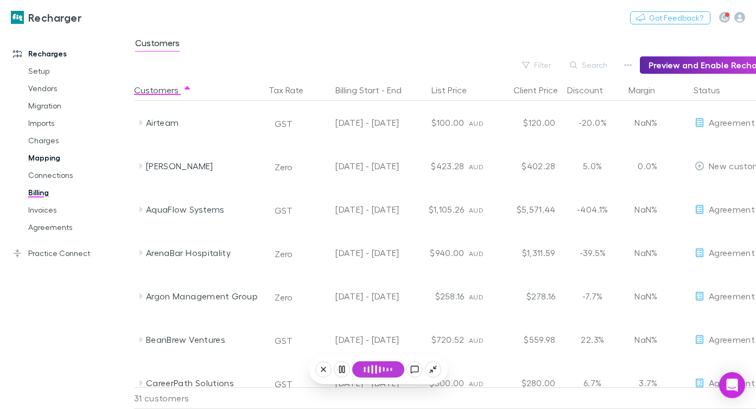
click at [54, 158] on link "Mapping" at bounding box center [74, 157] width 114 height 17
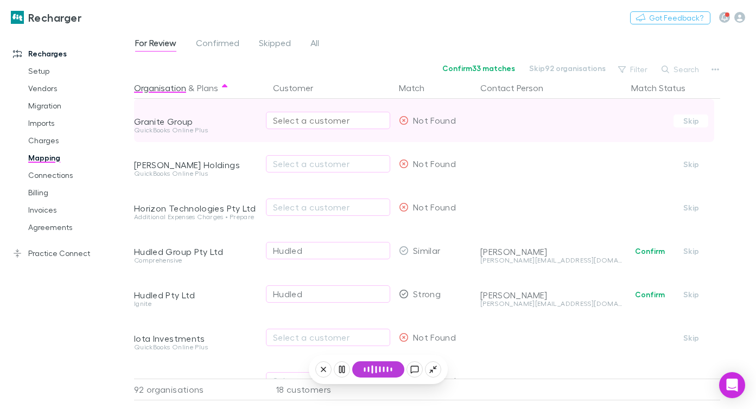
click at [282, 121] on div "Select a customer" at bounding box center [328, 120] width 110 height 13
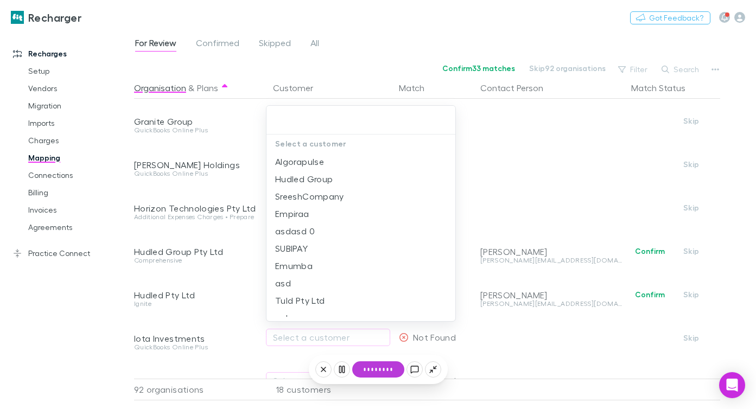
click at [332, 76] on div at bounding box center [378, 204] width 756 height 409
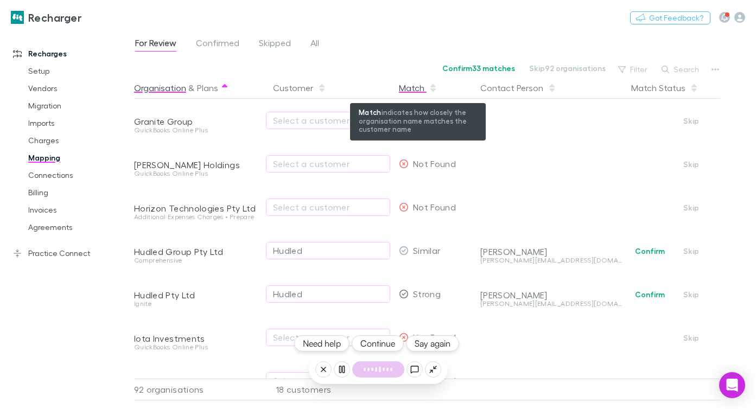
click at [426, 87] on div "Match" at bounding box center [418, 88] width 39 height 22
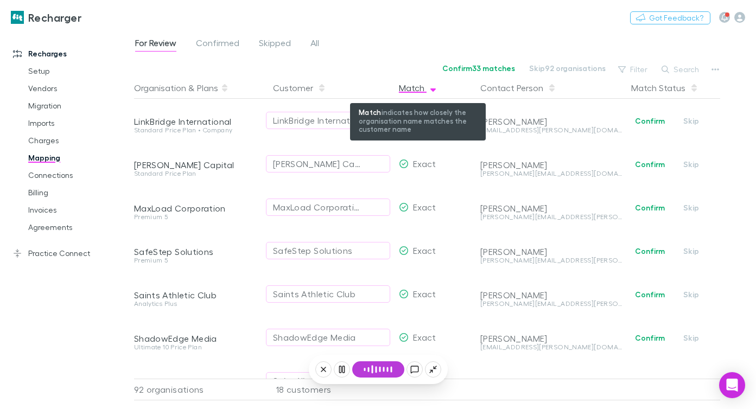
click at [425, 92] on div "Match" at bounding box center [418, 88] width 39 height 22
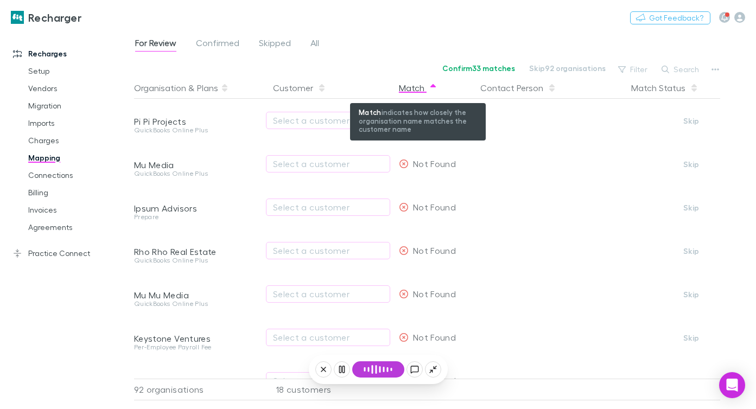
click at [424, 97] on div "Match" at bounding box center [418, 88] width 39 height 22
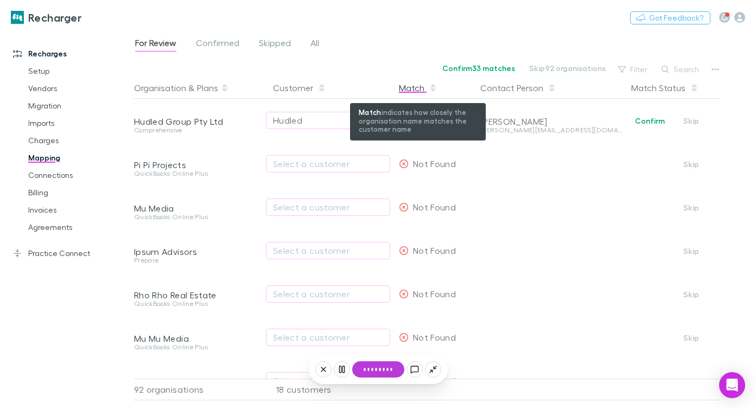
click at [424, 97] on div "Match" at bounding box center [418, 88] width 39 height 22
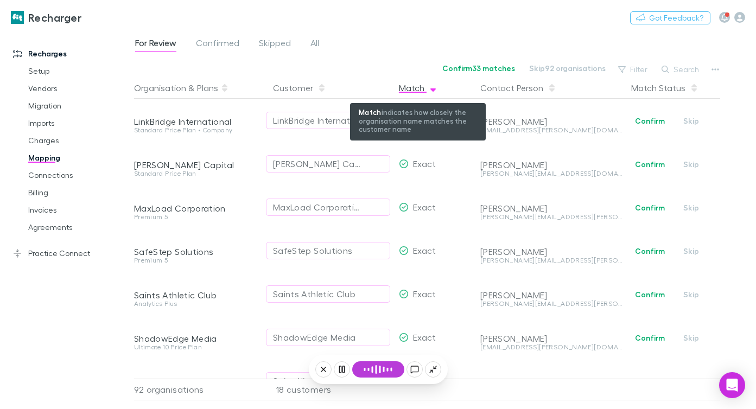
click at [424, 97] on div "Match" at bounding box center [418, 88] width 39 height 22
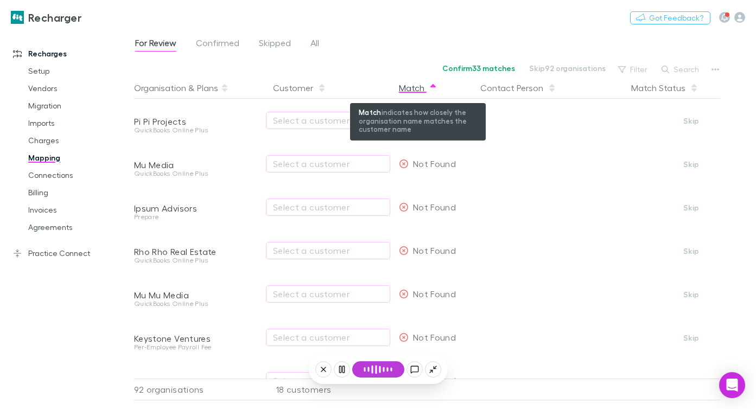
click at [424, 97] on div "Match" at bounding box center [418, 88] width 39 height 22
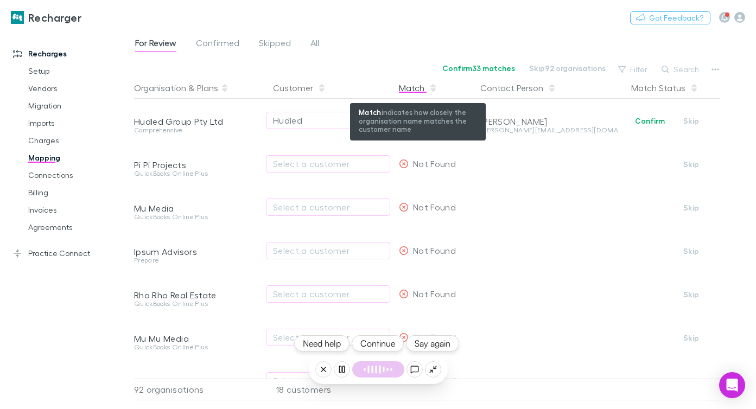
click at [411, 91] on div "Match" at bounding box center [418, 88] width 39 height 22
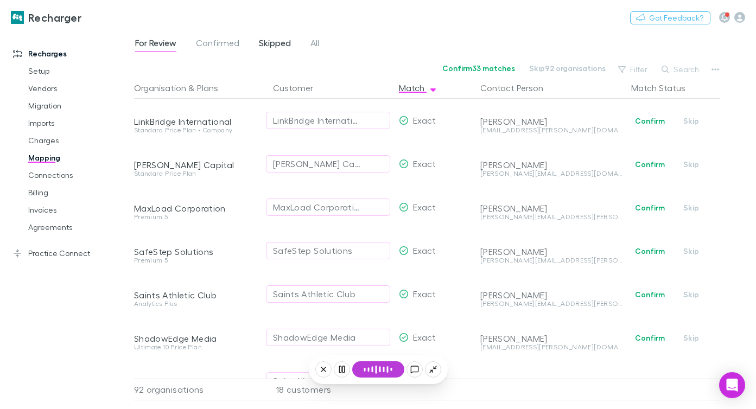
click at [278, 42] on span "Skipped" at bounding box center [275, 44] width 32 height 14
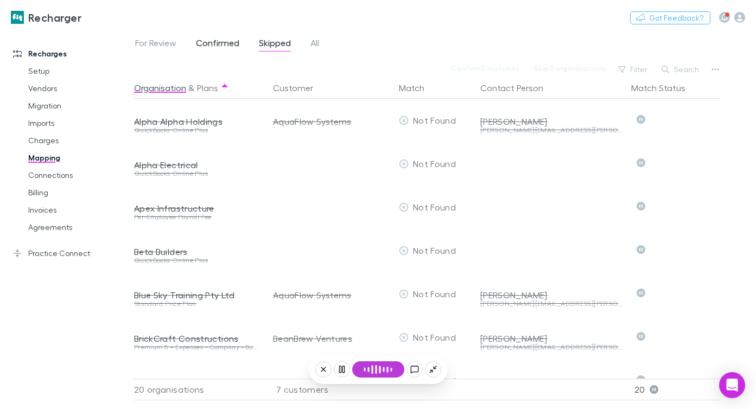
click at [215, 50] on span "Confirmed" at bounding box center [217, 44] width 43 height 14
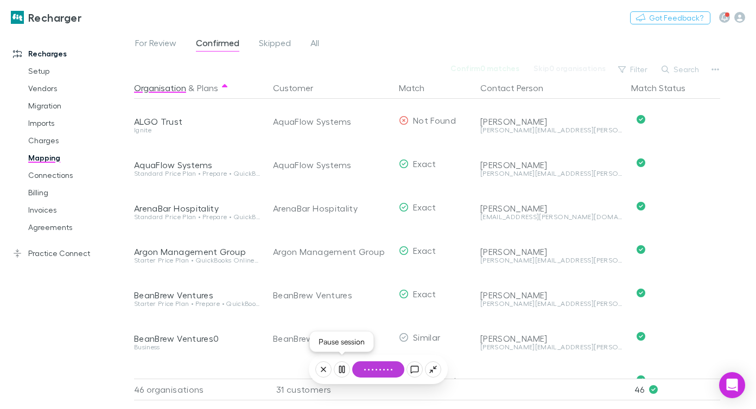
click at [338, 370] on icon at bounding box center [341, 369] width 9 height 9
